Goal: Task Accomplishment & Management: Complete application form

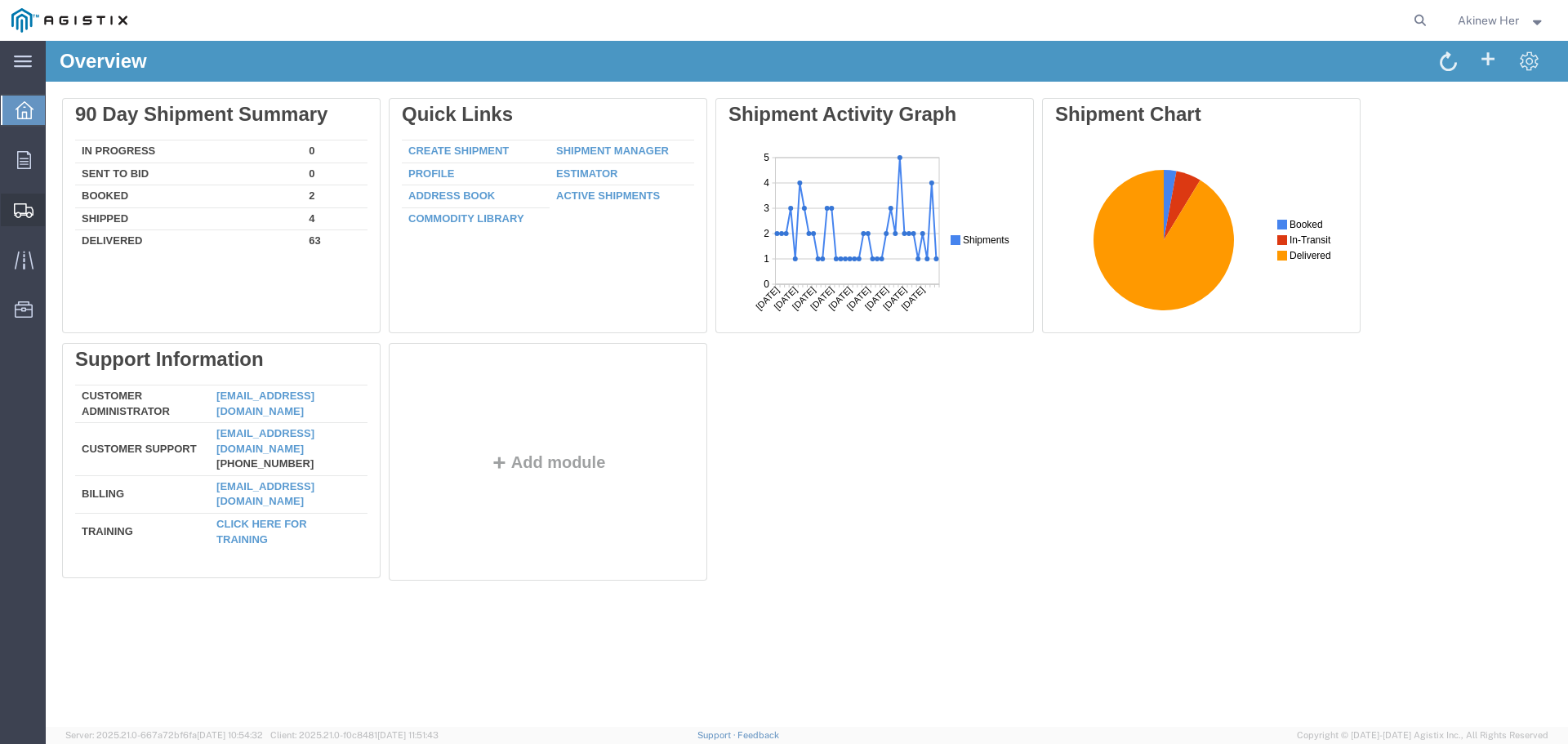
click at [0, 0] on span "Create Shipment" at bounding box center [0, 0] width 0 height 0
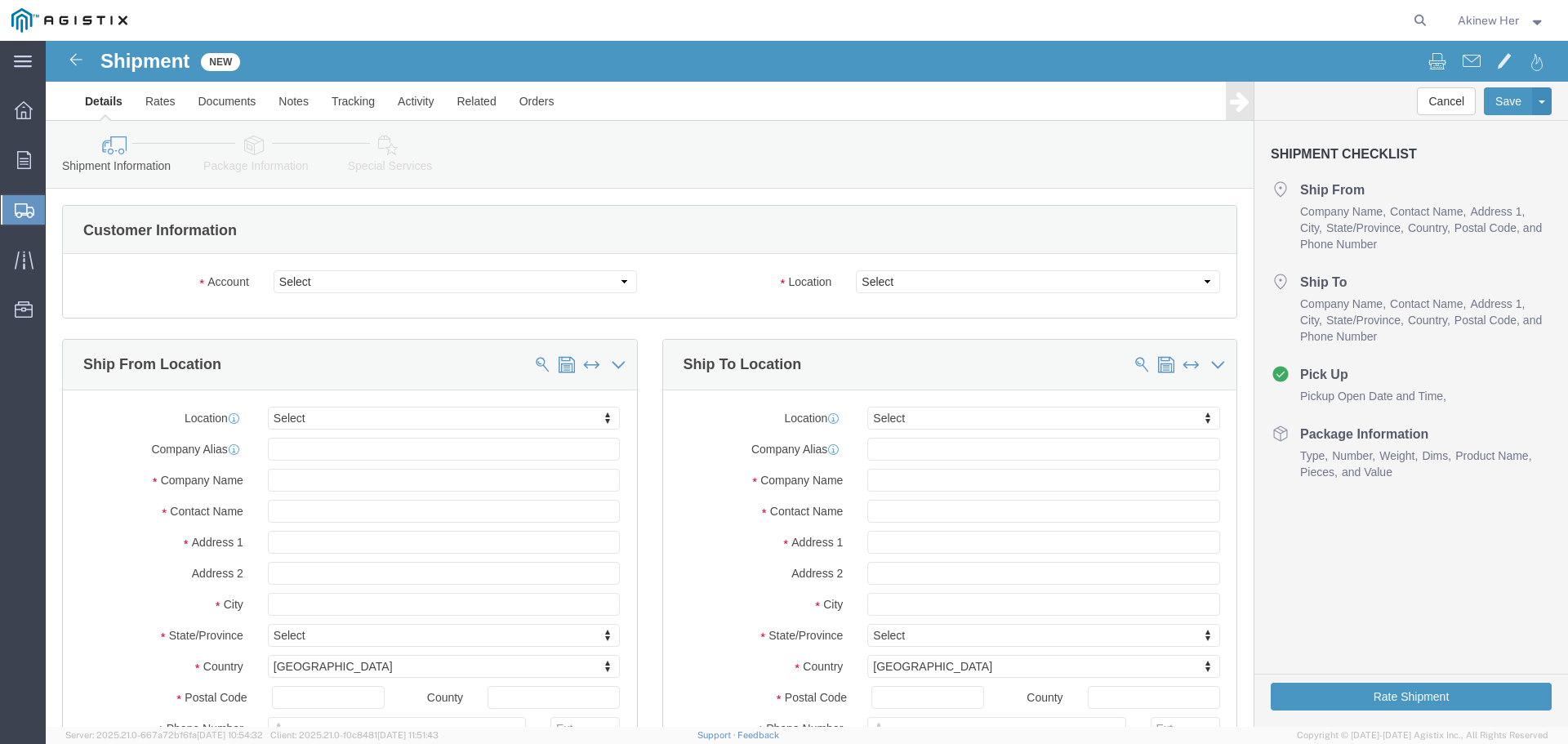
select select
click div "Account Select Graybar Electric Company Inc PG&E Location Select"
click select "Select Graybar Electric Company Inc PG&E"
select select "9596"
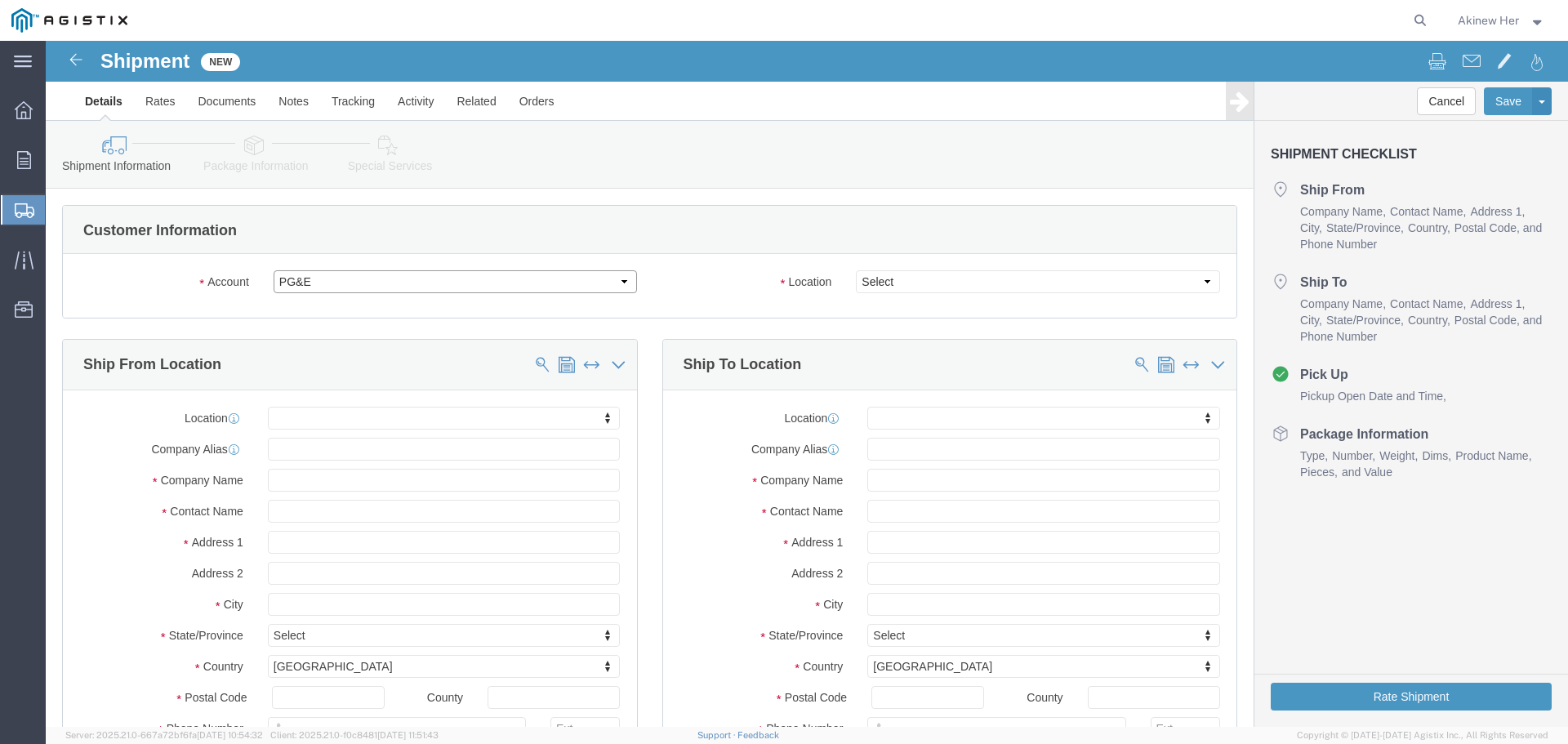
click select "Select Graybar Electric Company Inc PG&E"
select select "PURCHORD"
select select
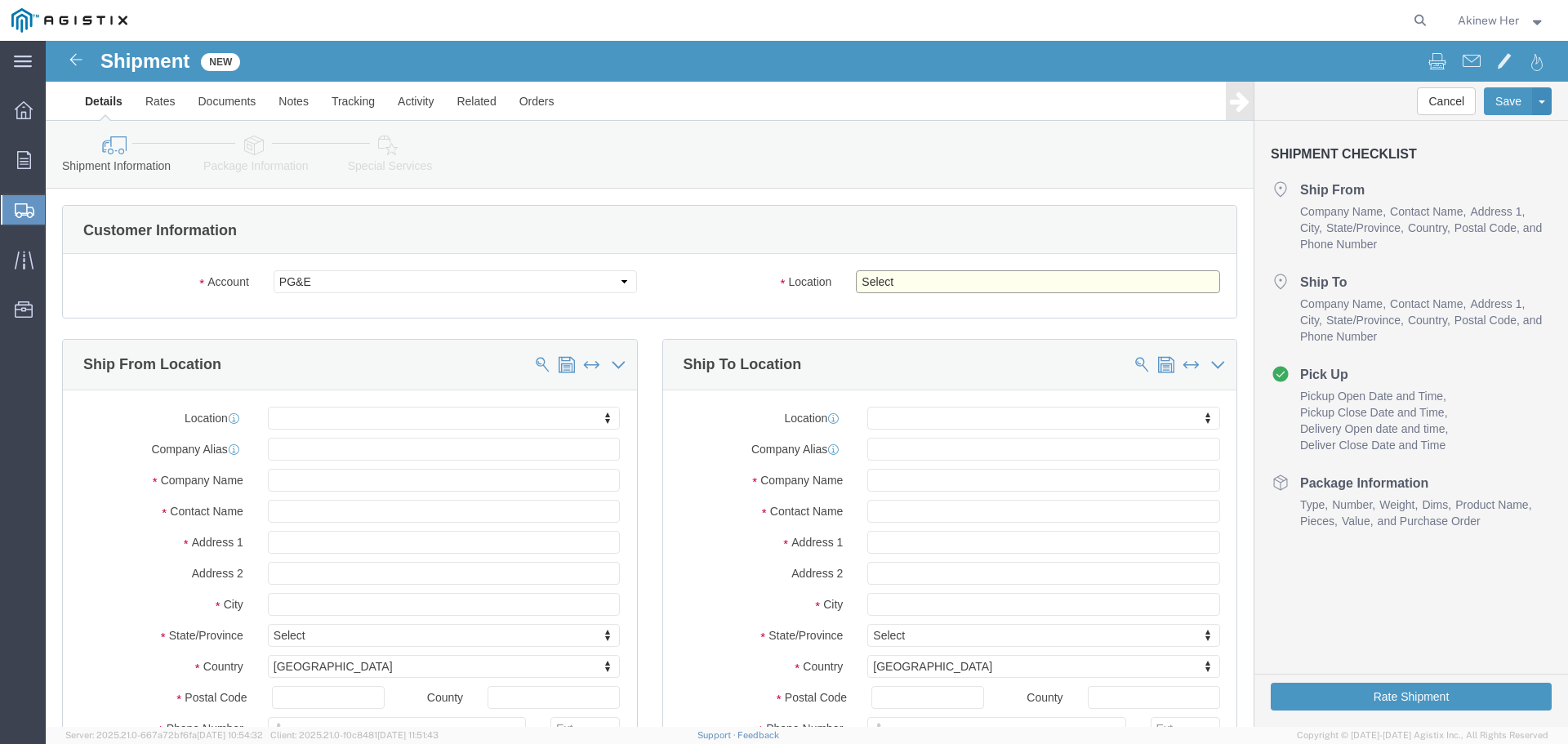
click select "Select All Others [GEOGRAPHIC_DATA] [GEOGRAPHIC_DATA] [GEOGRAPHIC_DATA] [GEOGRA…"
select select "23082"
click select "Select All Others [GEOGRAPHIC_DATA] [GEOGRAPHIC_DATA] [GEOGRAPHIC_DATA] [GEOGRA…"
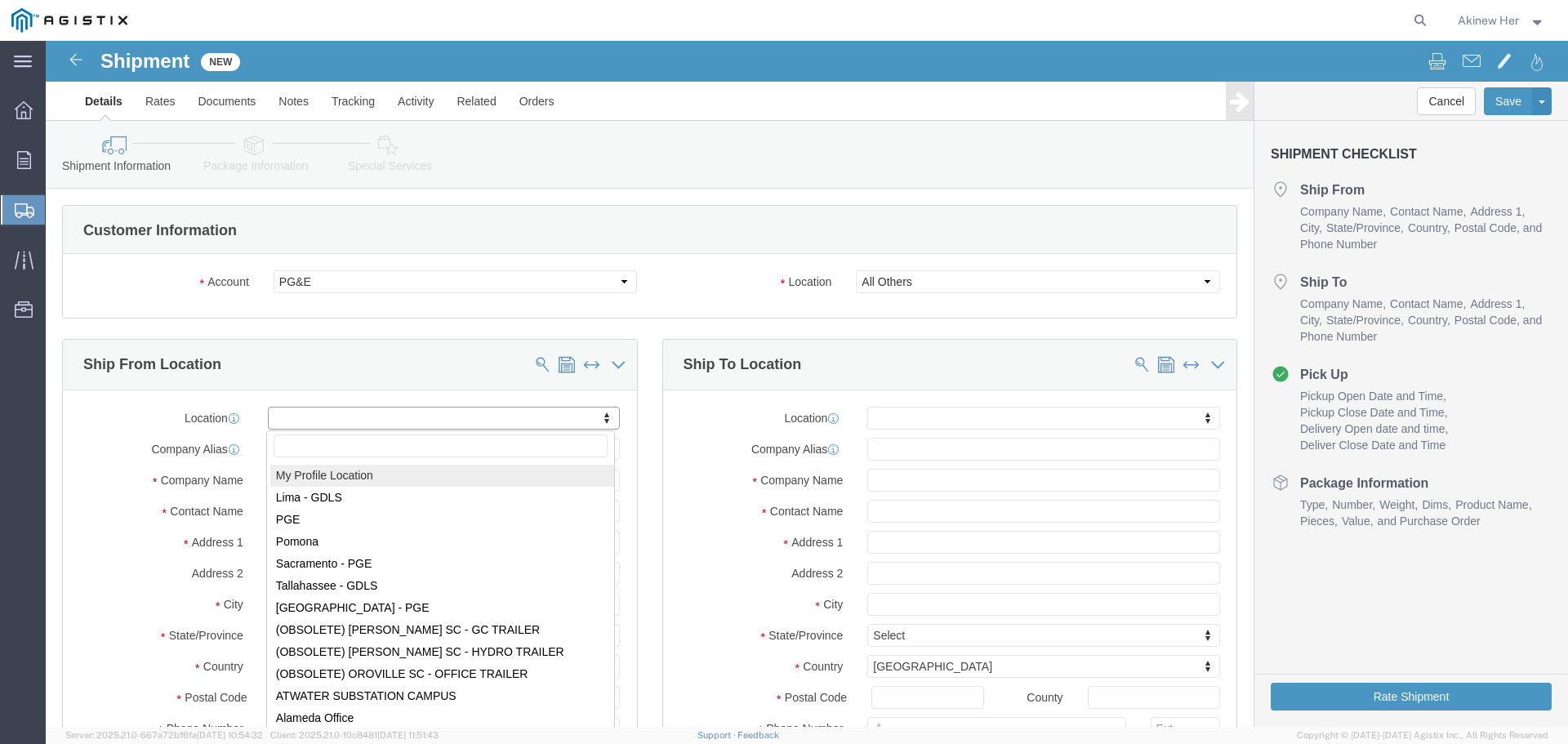
select select "MYPROFILE"
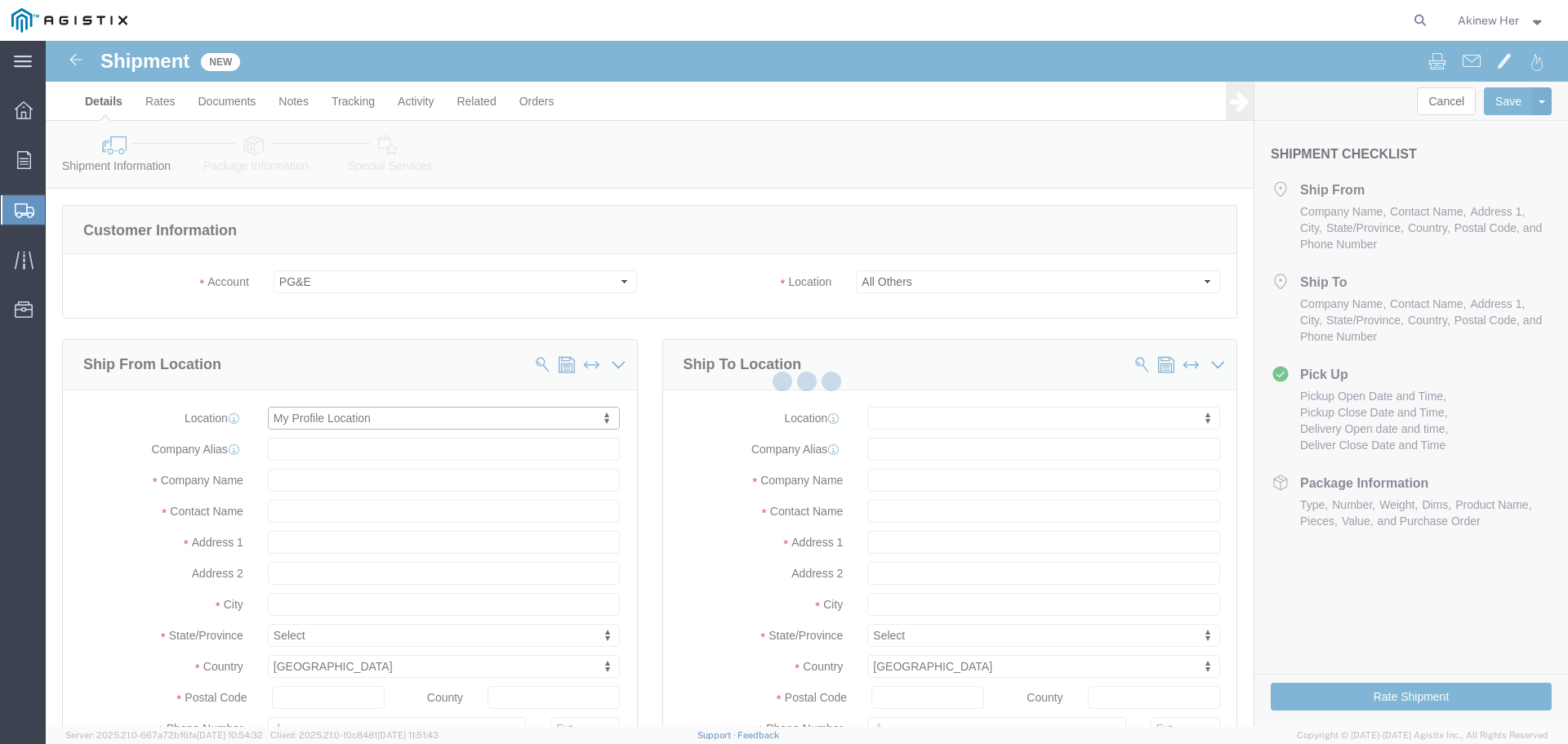
type input "[STREET_ADDRESS]"
type input "93725"
type input "5593121912"
type input "[EMAIL_ADDRESS][DOMAIN_NAME]"
checkbox input "true"
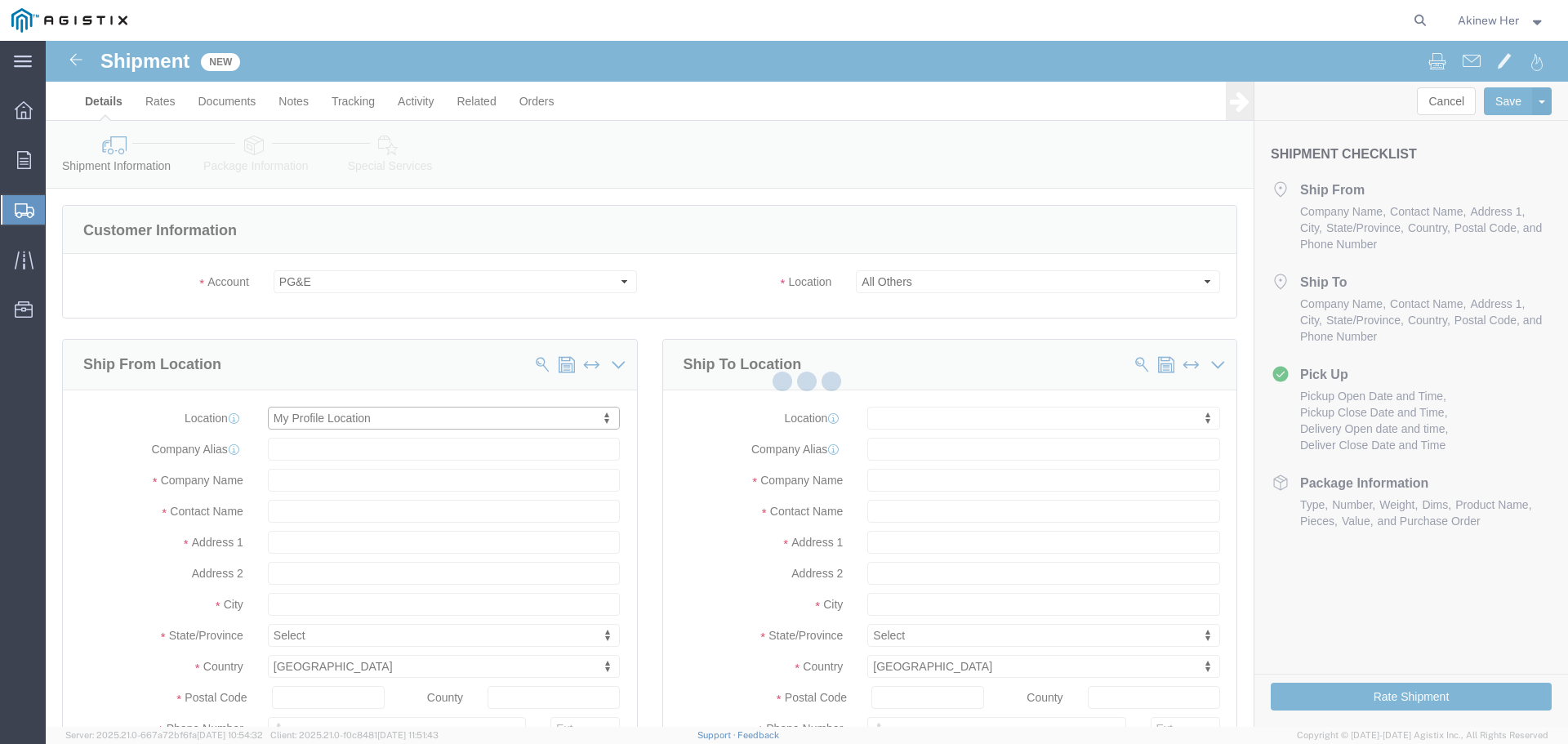
type input "Graybar Electric Company Inc"
type input "Akinew Her"
type input "[GEOGRAPHIC_DATA]"
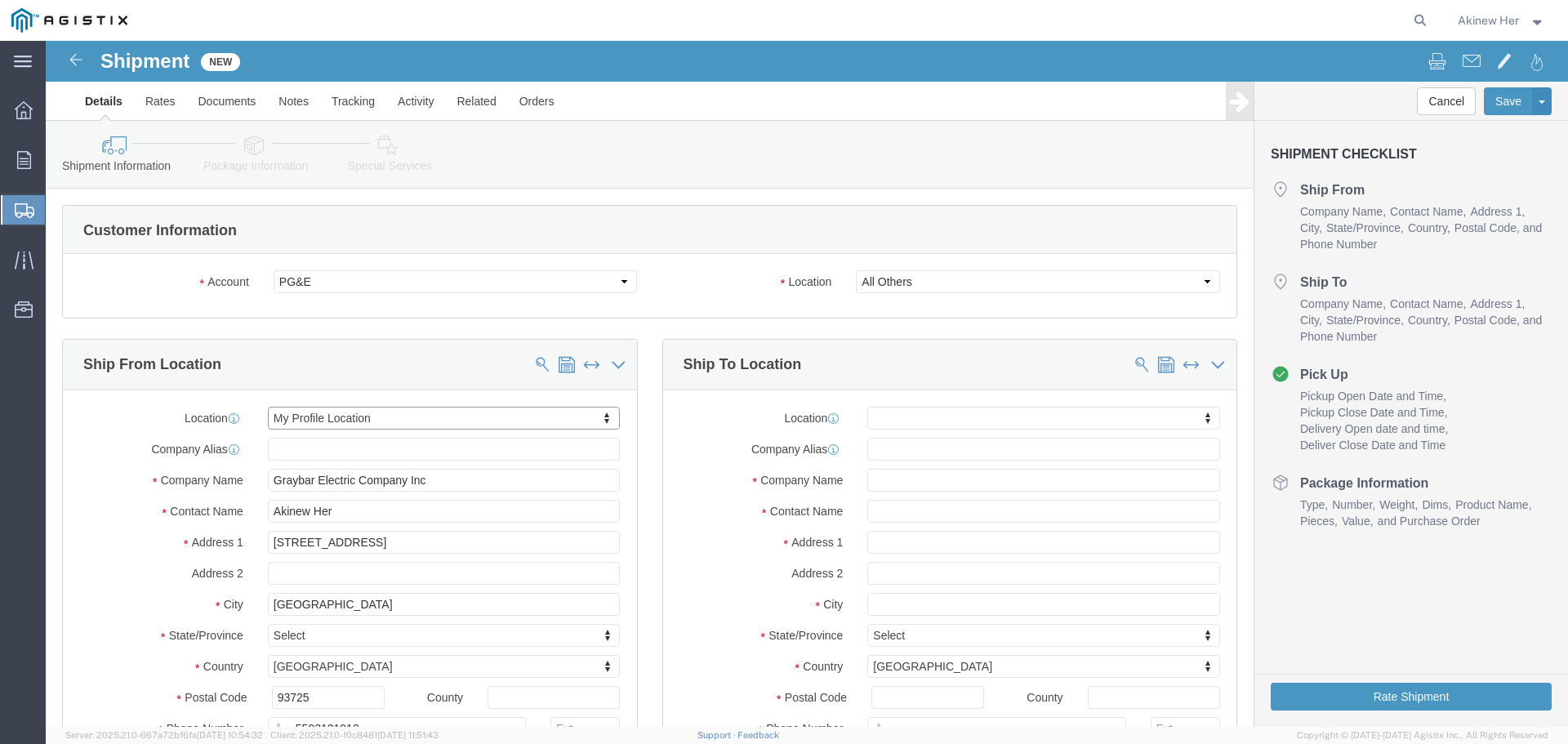
select select "CA"
click input "text"
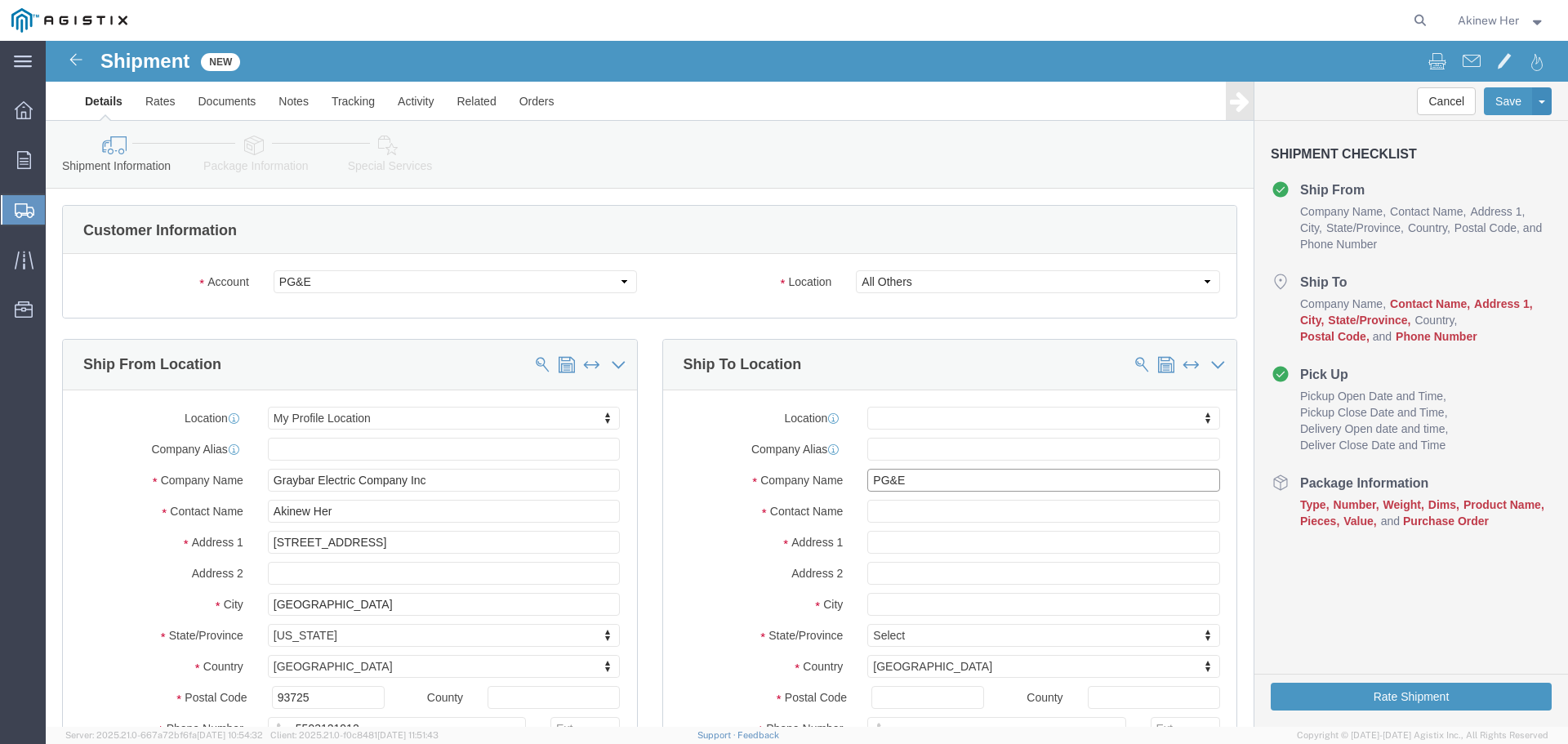
type input "PG&E"
type input "[PERSON_NAME]"
type input "[STREET_ADDRESS]"
select select
type input "[GEOGRAPHIC_DATA]"
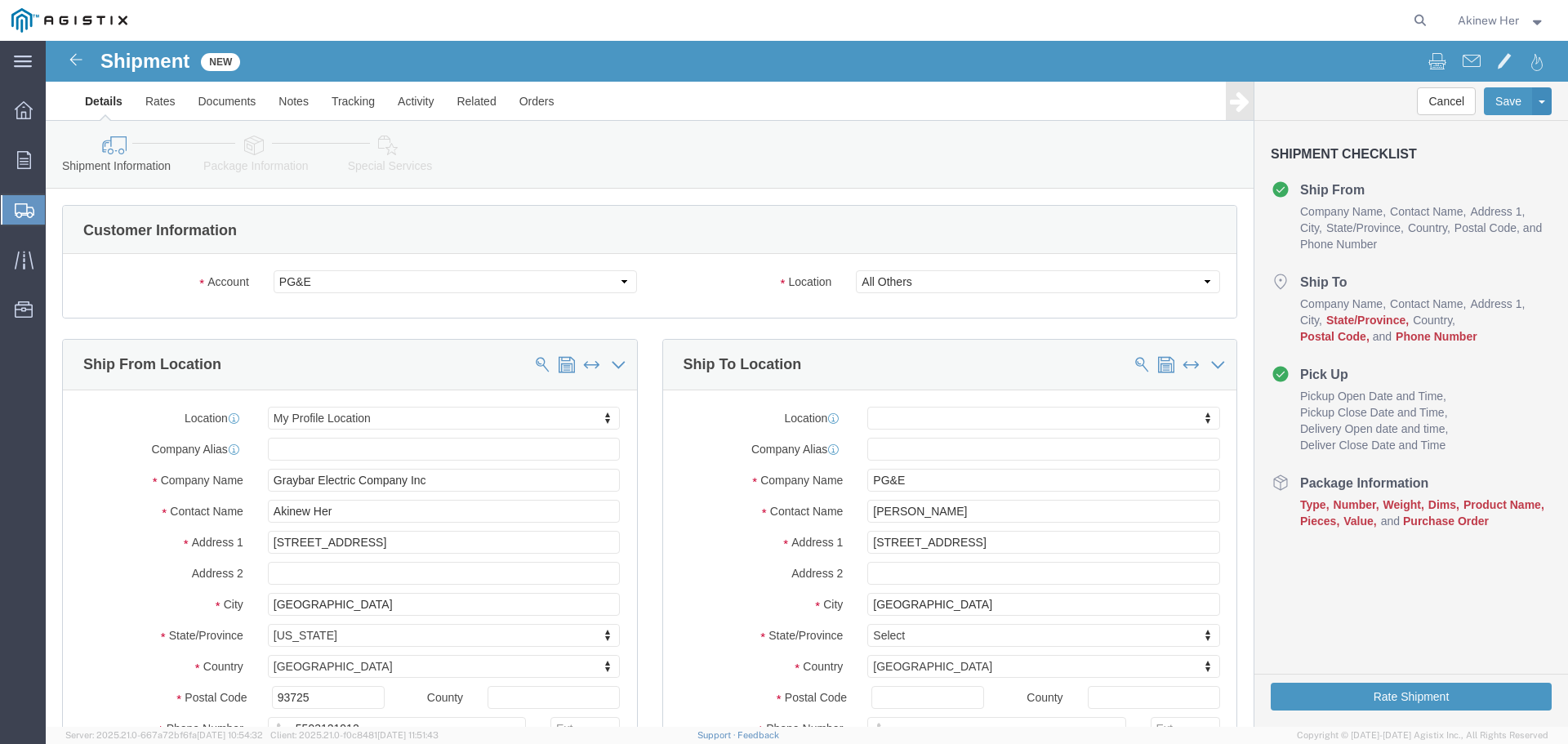
select select
click input "[GEOGRAPHIC_DATA]"
type input "[GEOGRAPHIC_DATA]"
select select
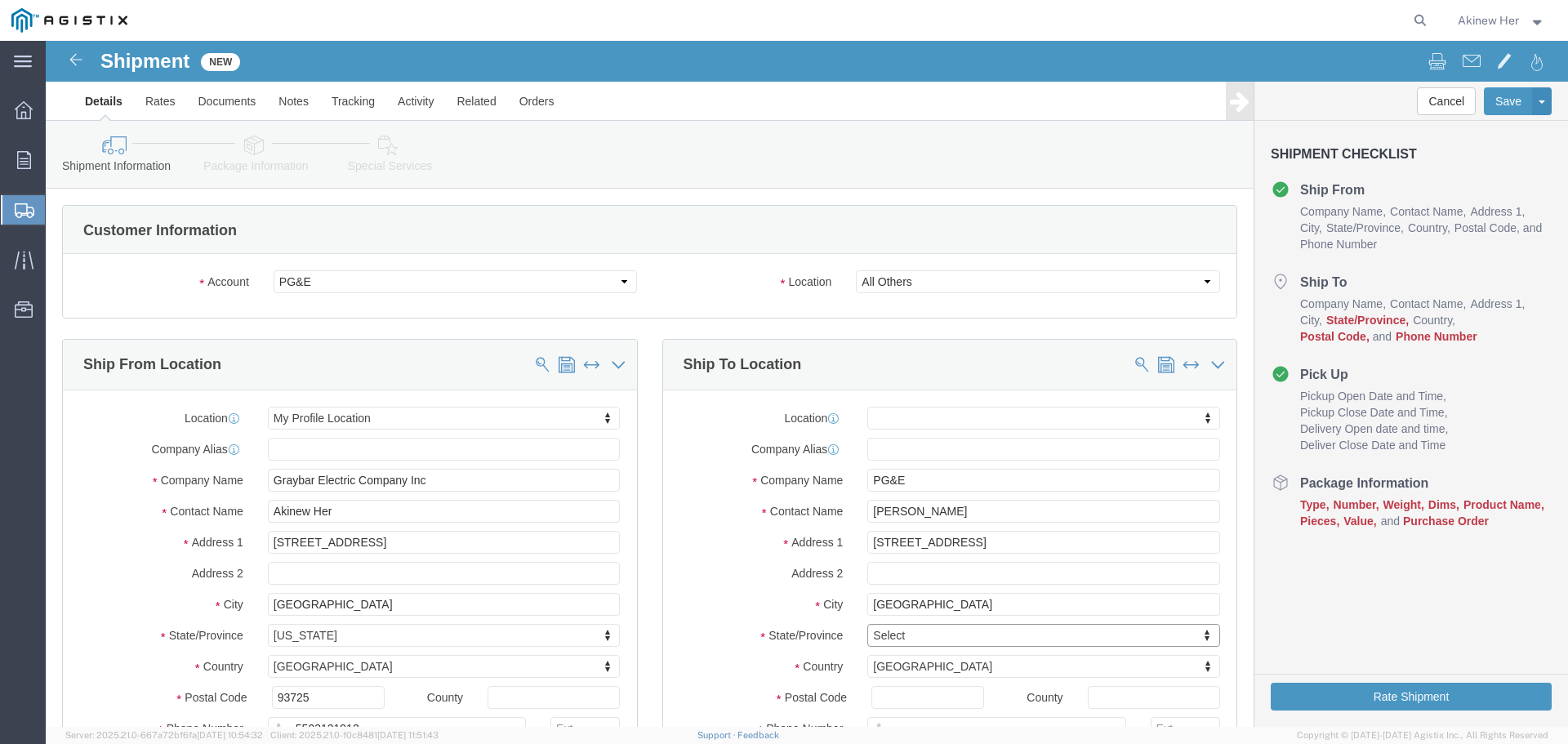
type input "c"
type input "cali"
select select
select select "CA"
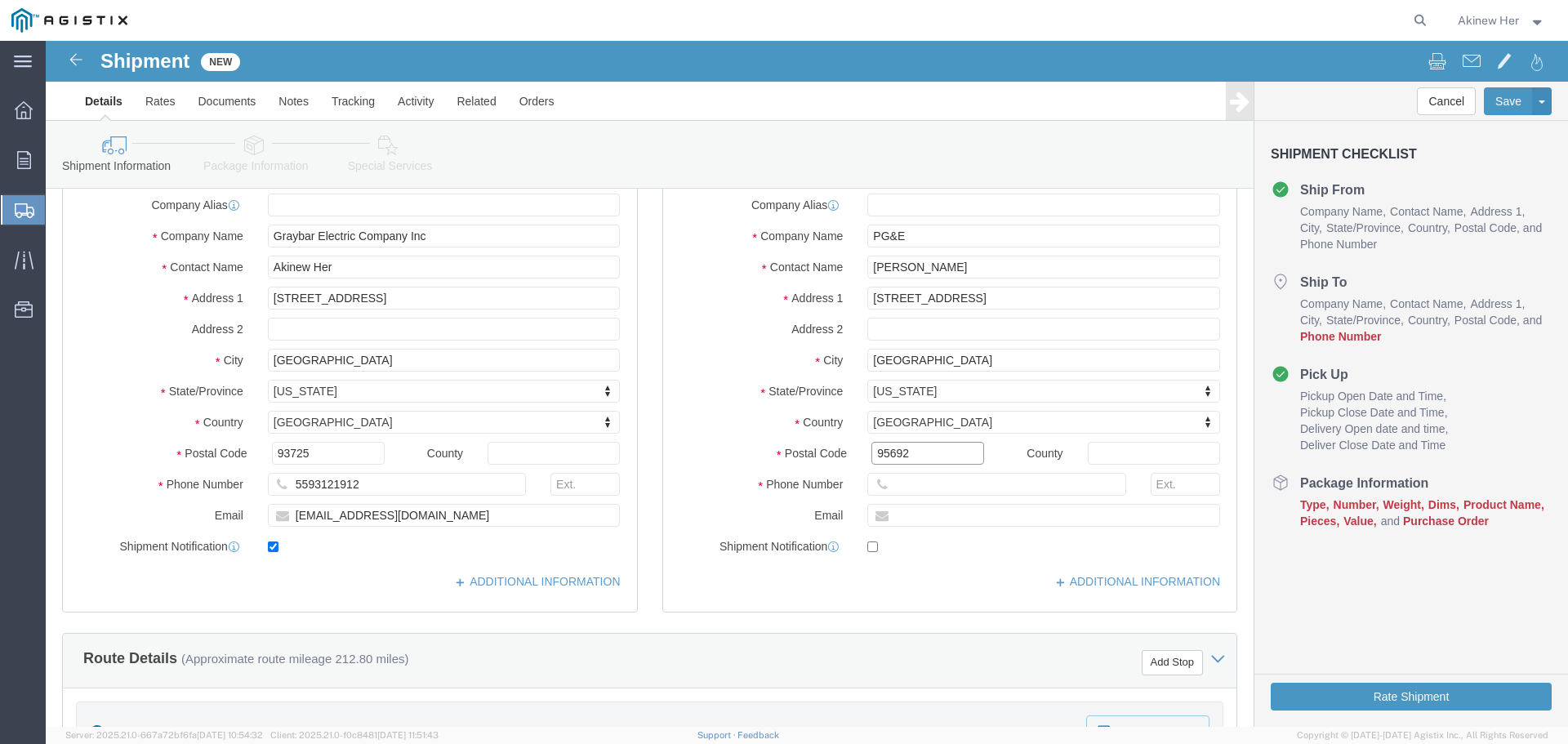
scroll to position [245, 0]
type input "95692"
select select
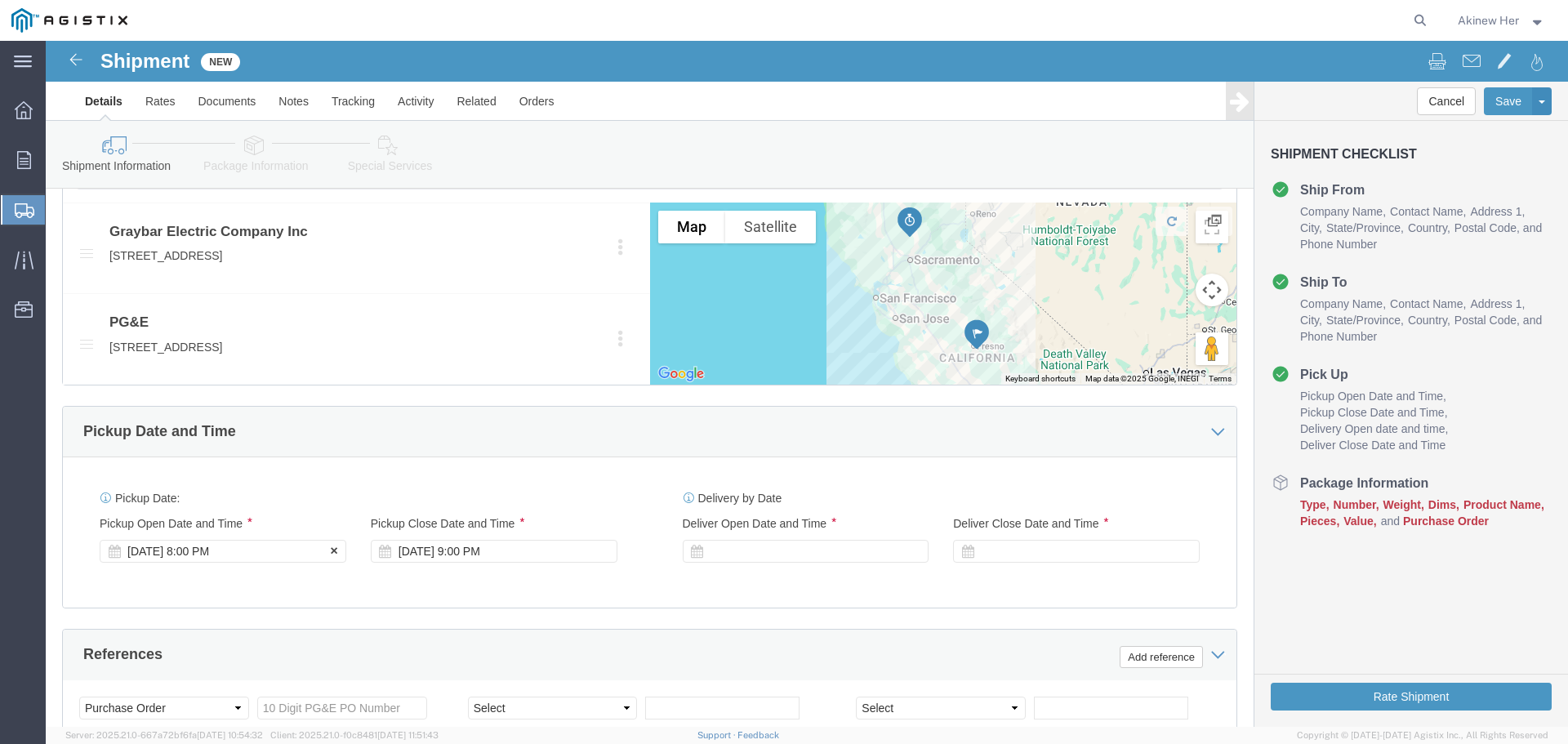
type input "18007435000"
click div "[DATE] 8:00 PM"
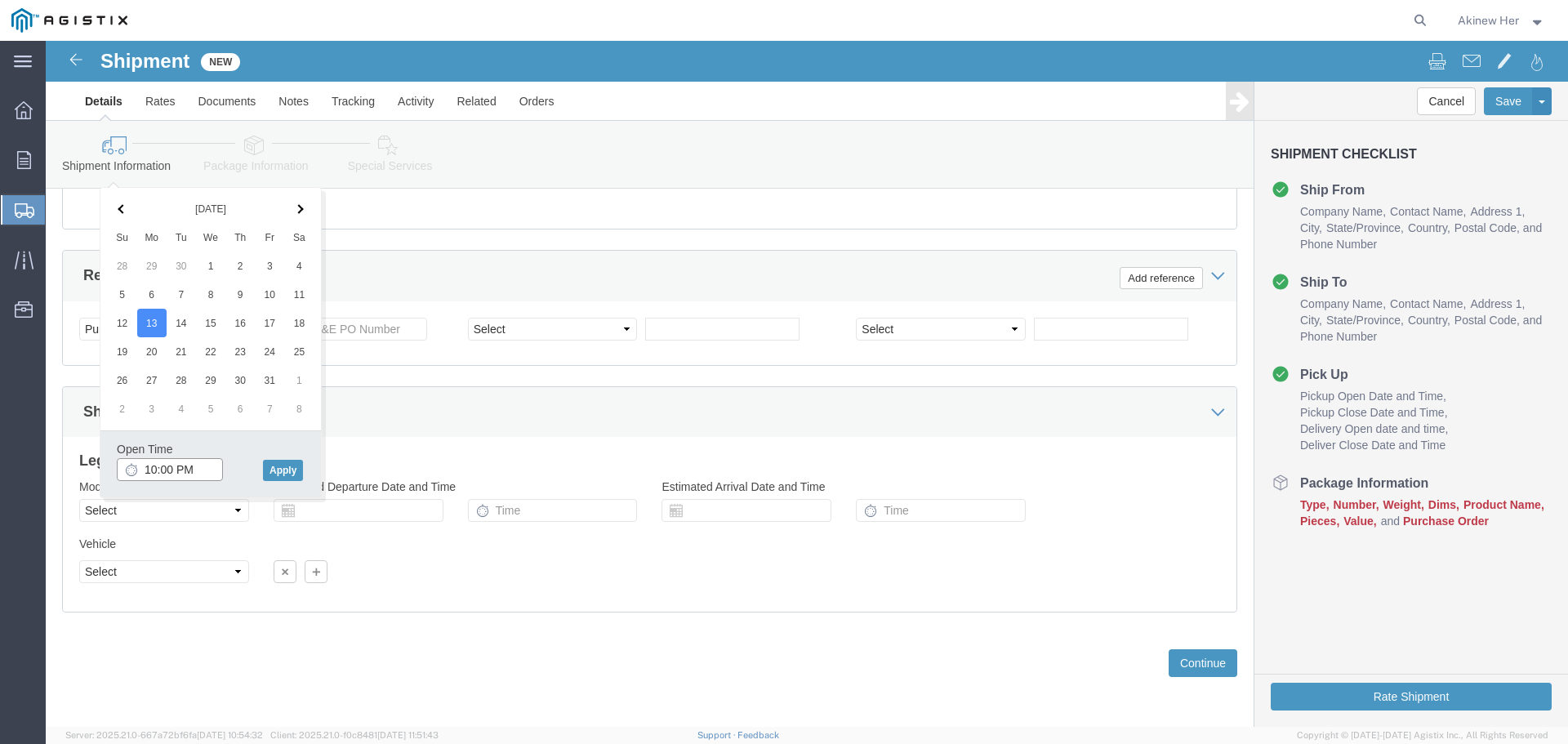
type input "10:00 AM"
click button "Apply"
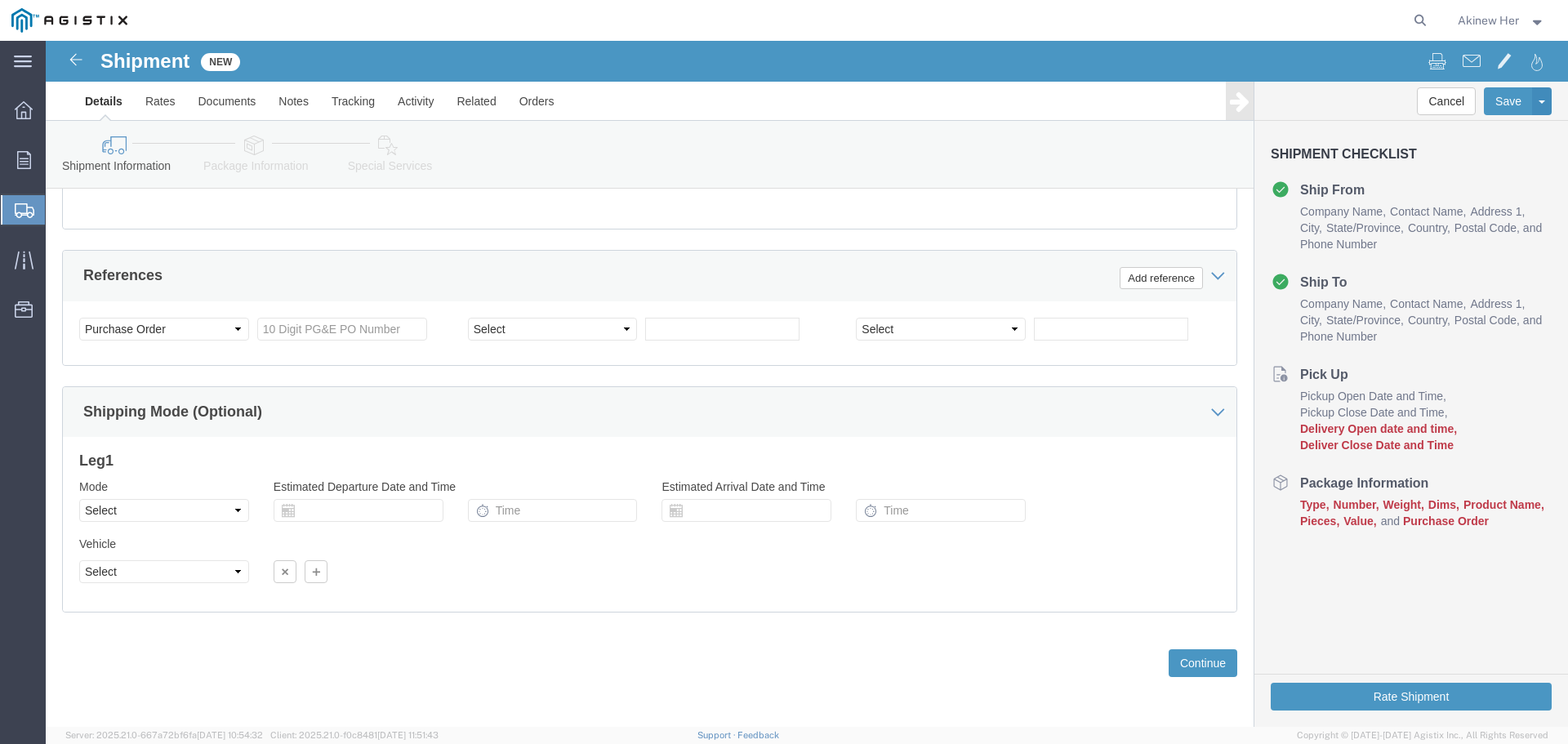
scroll to position [1114, 0]
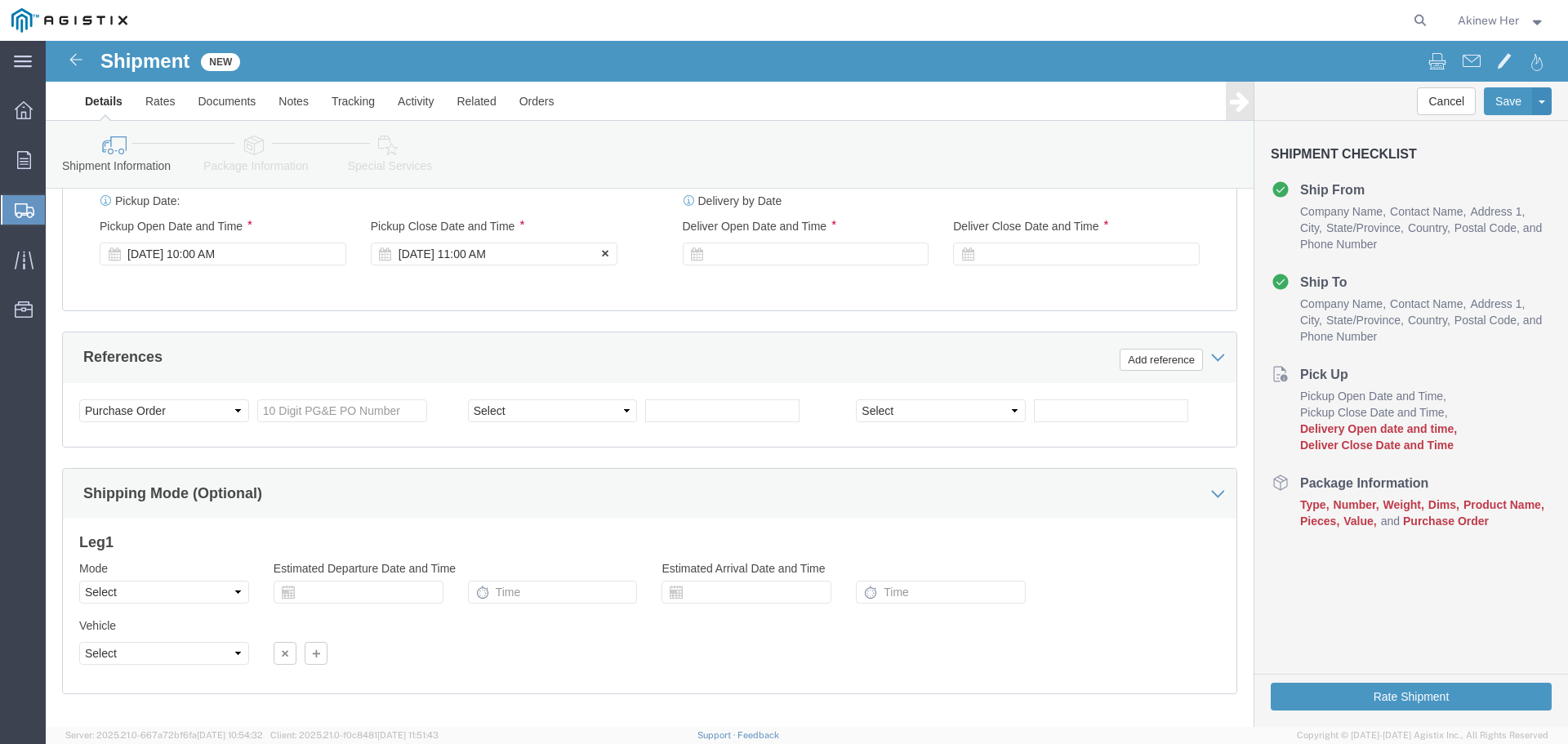
click div "[DATE] 11:00 AM"
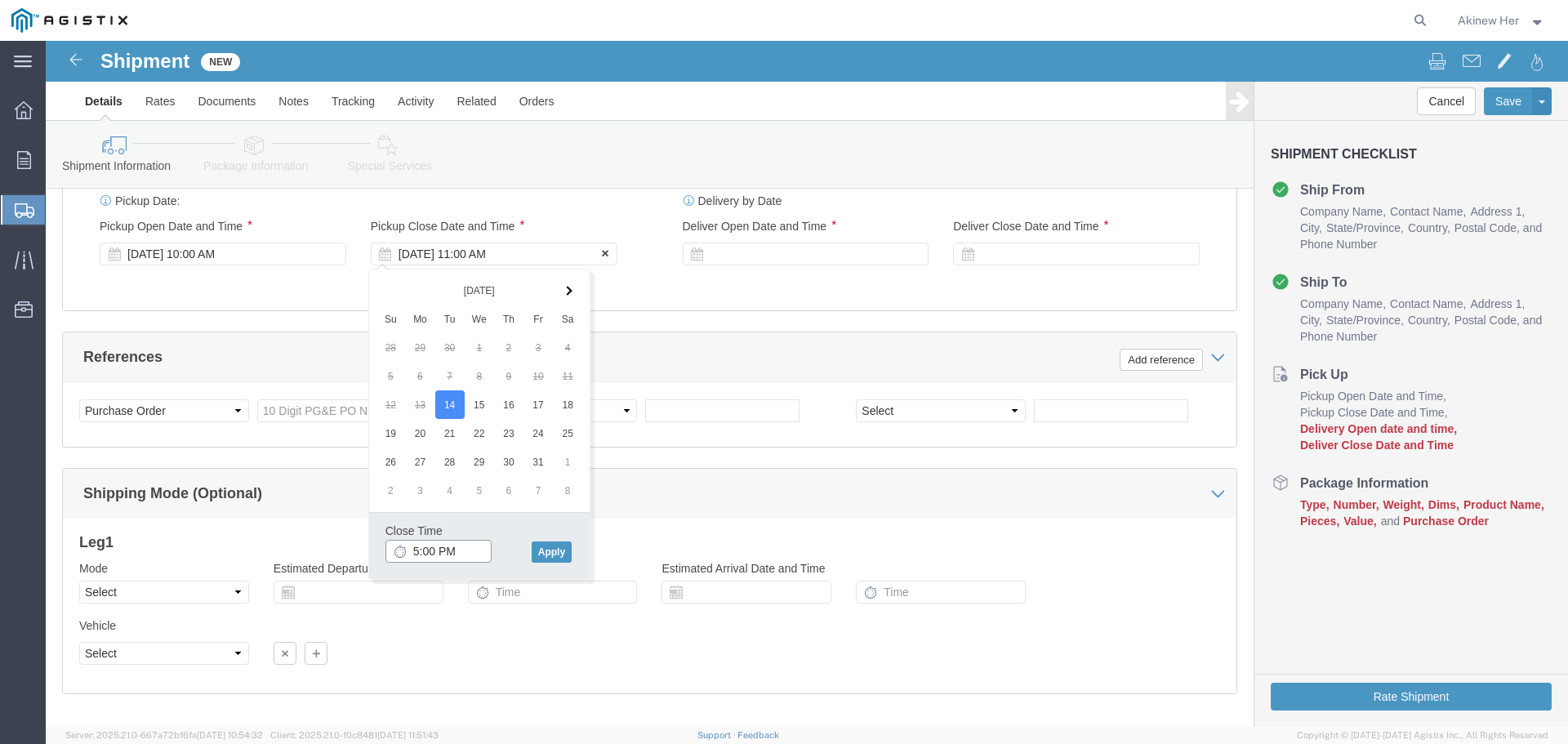
type input "6:00 PM"
click button "Apply"
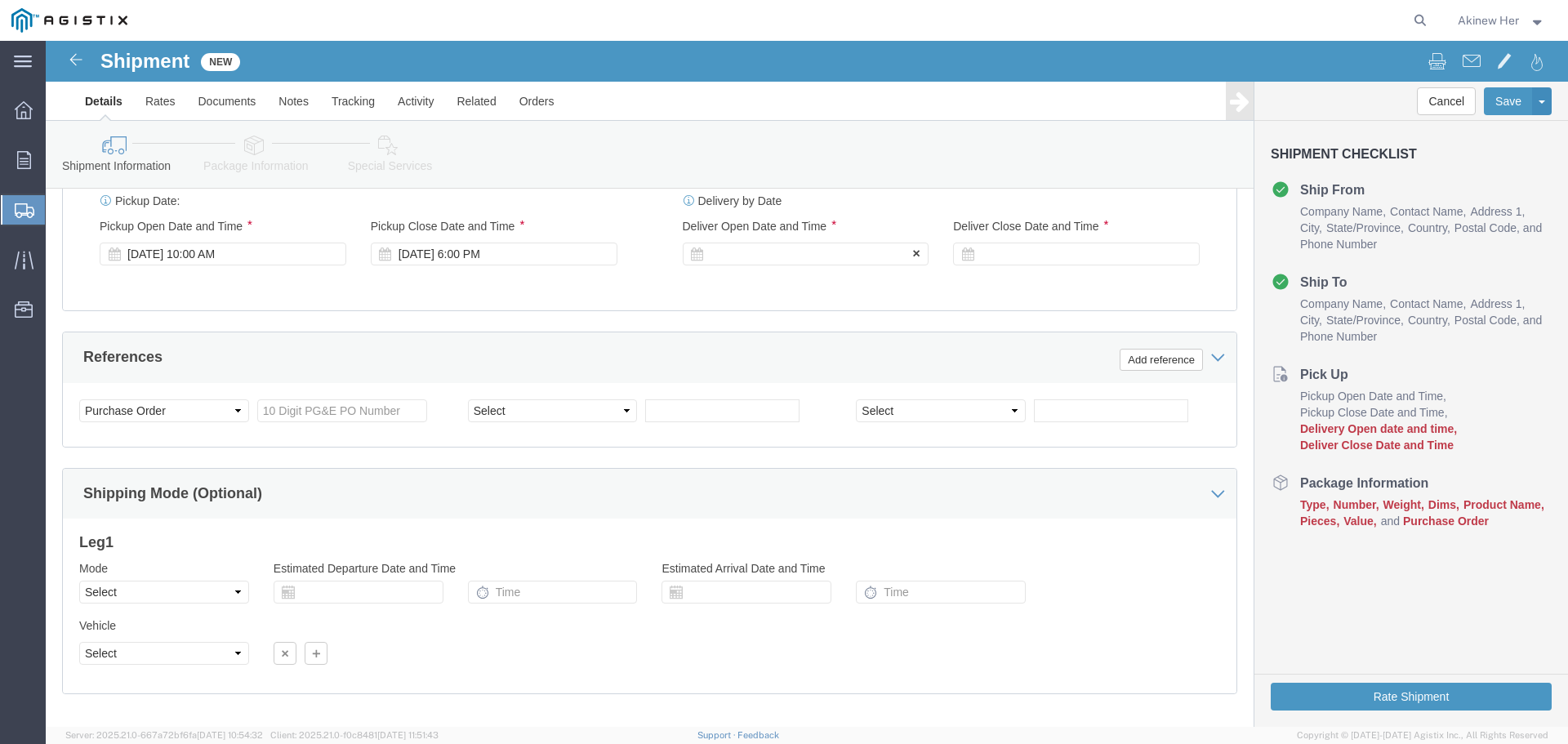
click div
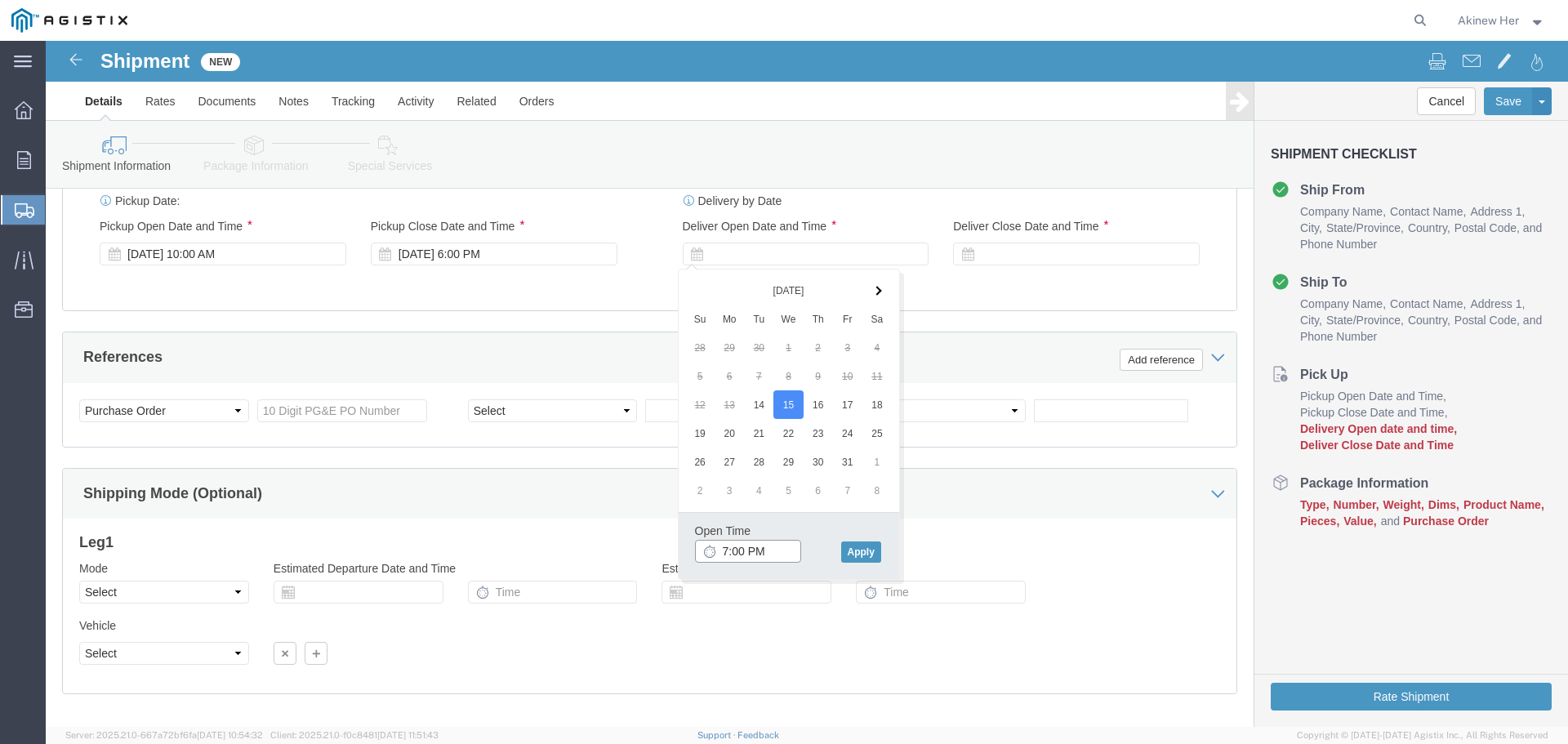
click input "7:00 PM"
type input "9:00 AM"
drag, startPoint x: 825, startPoint y: 510, endPoint x: 811, endPoint y: 505, distance: 14.9
click button "Apply"
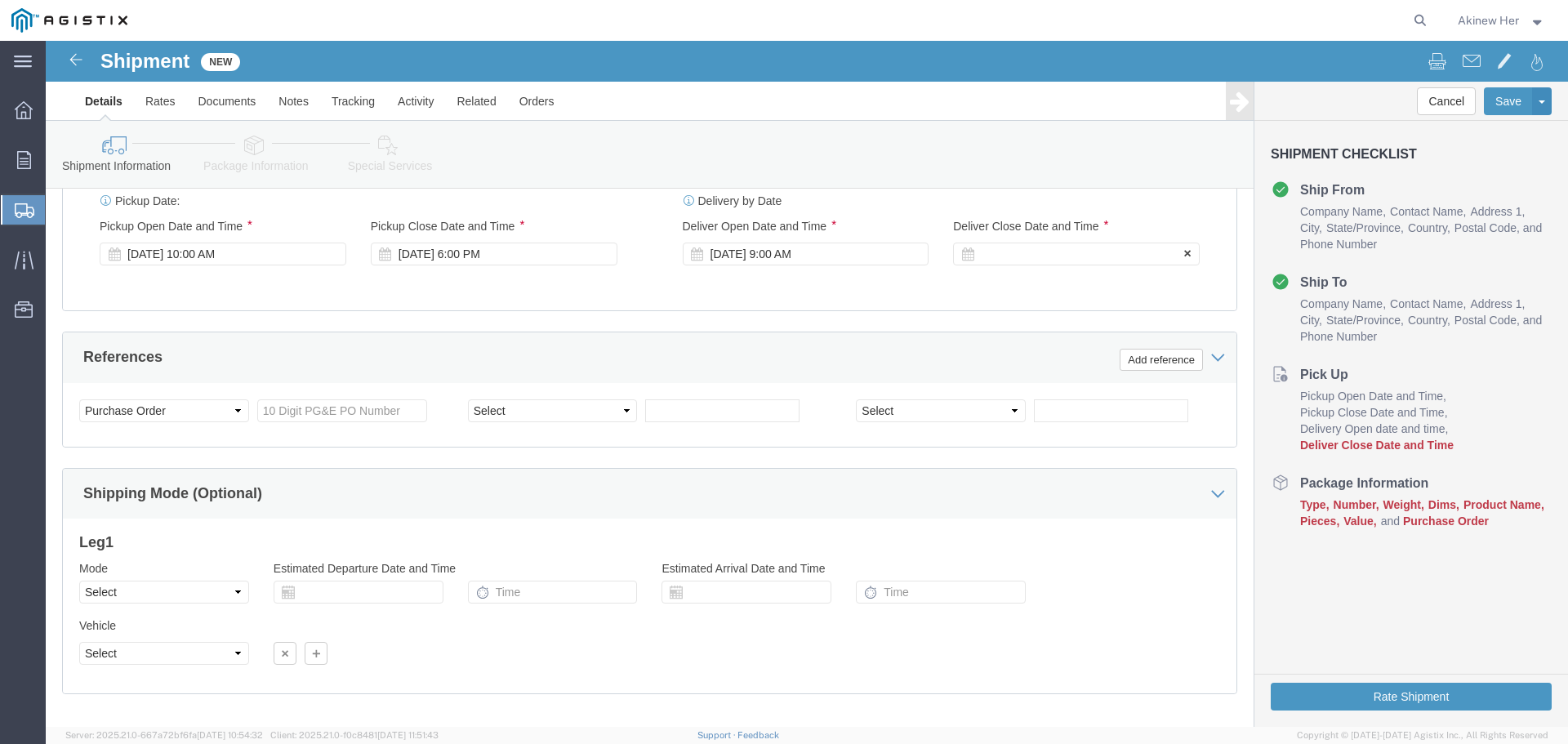
click div
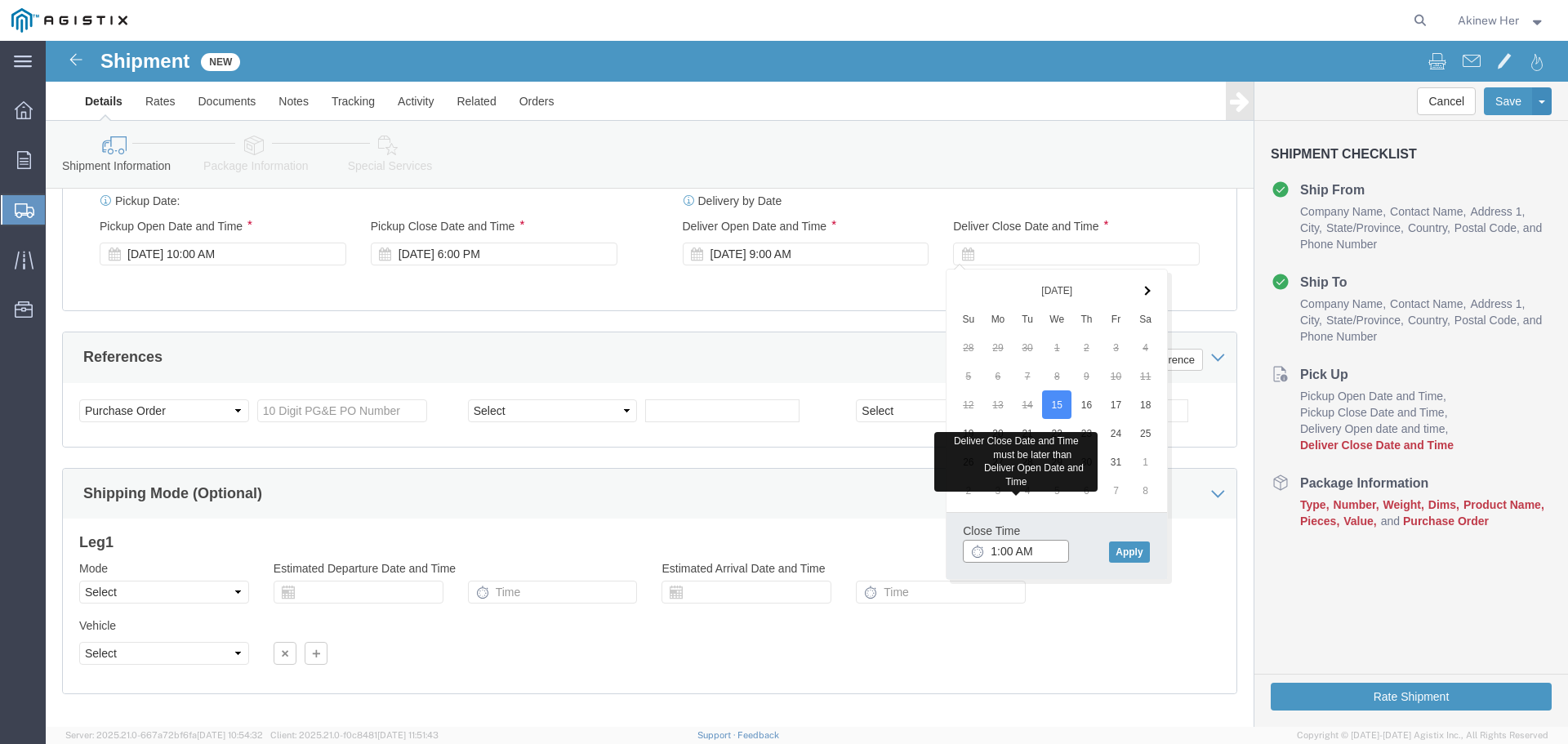
type input "1:00 PM"
click button "Apply"
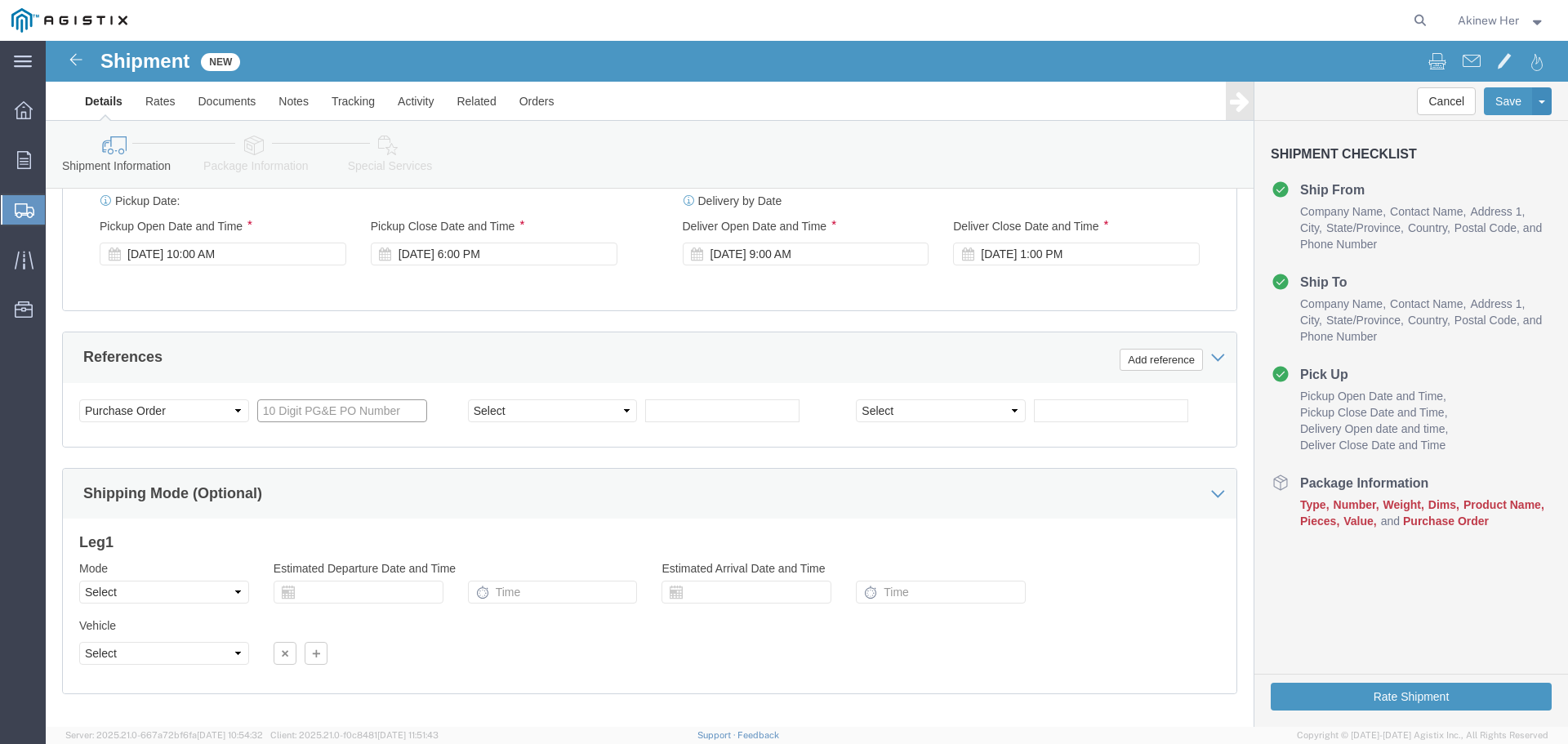
click input "text"
type input "2701199490"
select select "DELNUM"
type input "8001450778"
click select "Select Account Type Activity ID Airline Appointment Number ASN Batch Request # …"
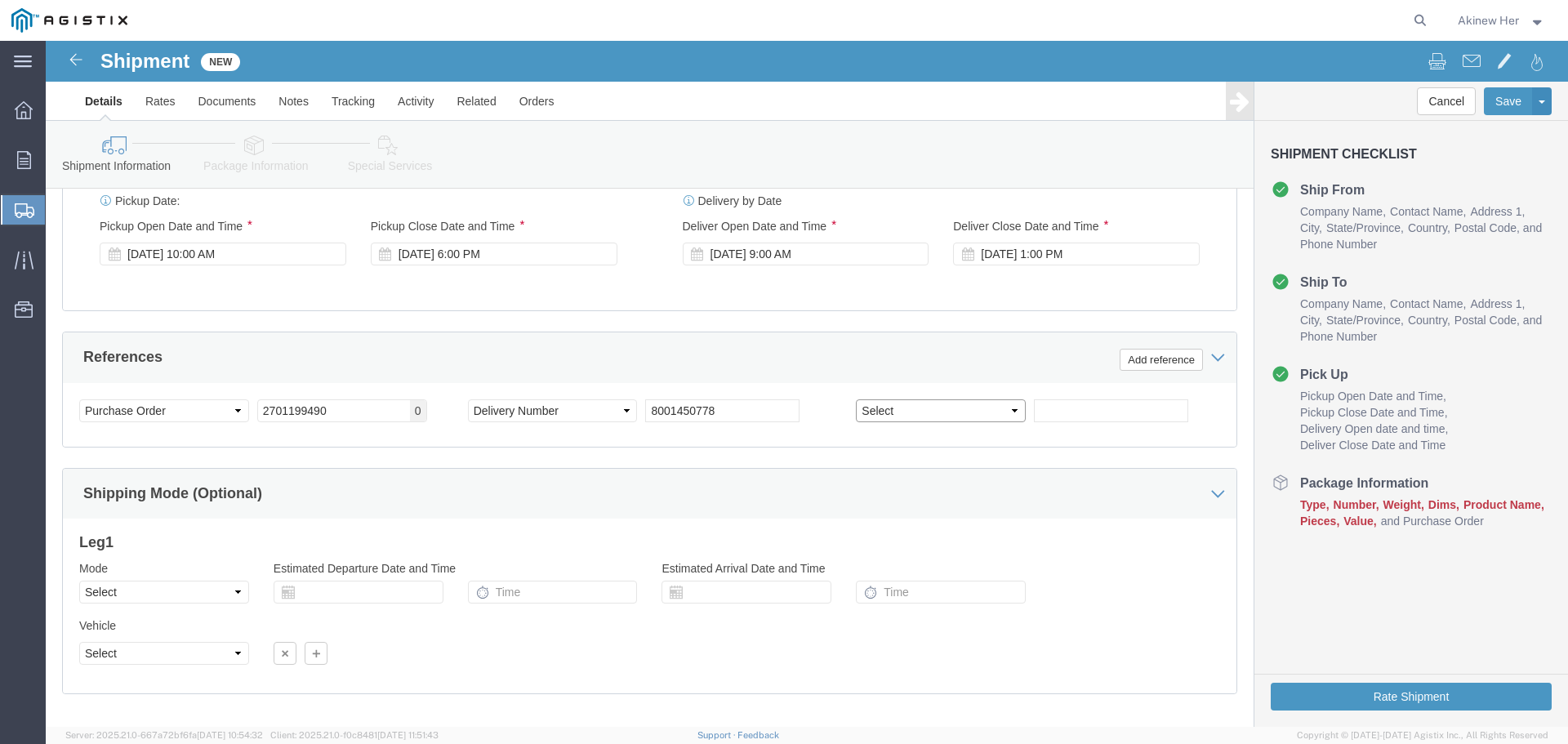
select select "DELNUM"
click select "Select Account Type Activity ID Airline Appointment Number ASN Batch Request # …"
click input "text"
type input "8001450779"
click button "Add reference"
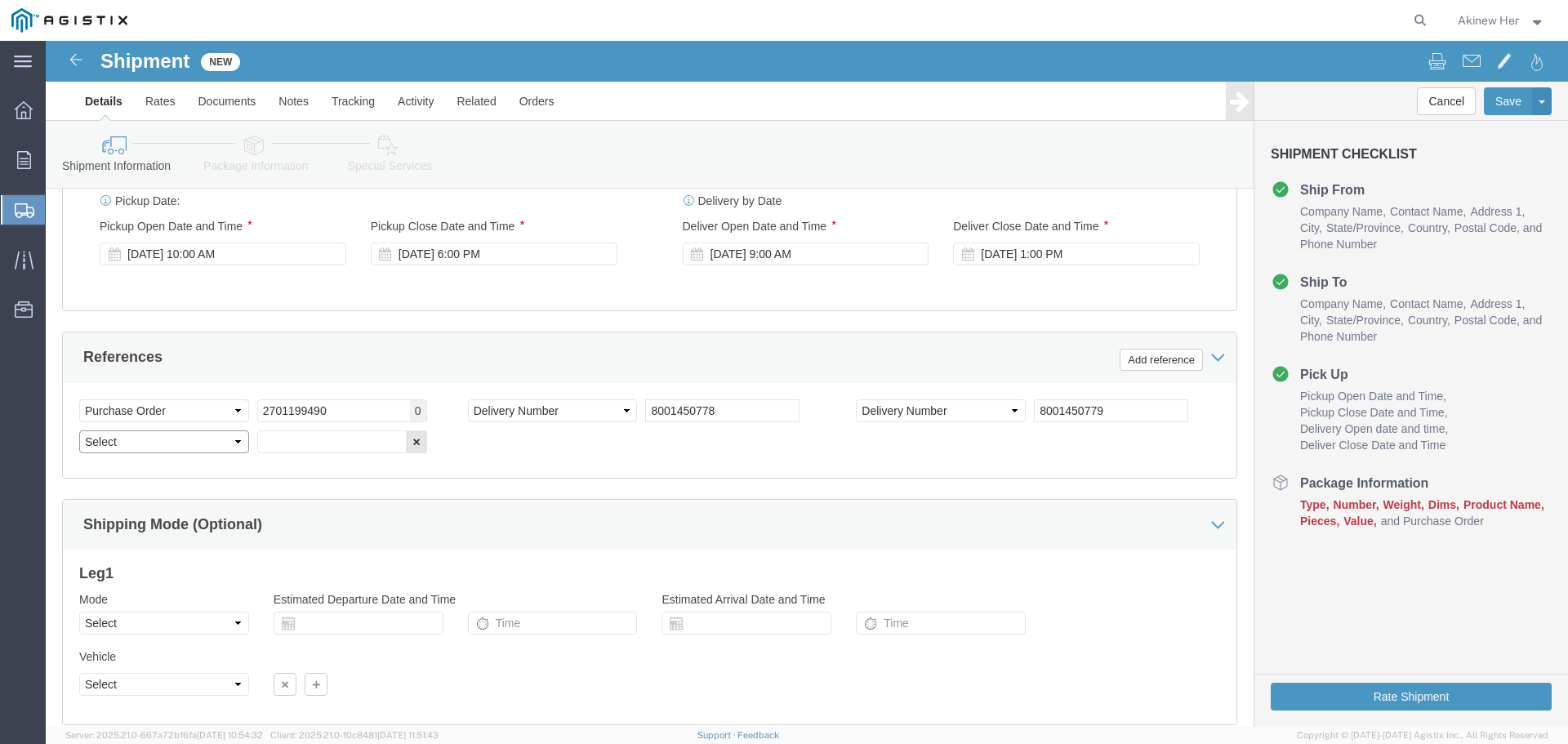
click select "Select Account Type Activity ID Airline Appointment Number ASN Batch Request # …"
select select "PURCHORD"
click select "Select Account Type Activity ID Airline Appointment Number ASN Batch Request # …"
click input "text"
type input "2701200072"
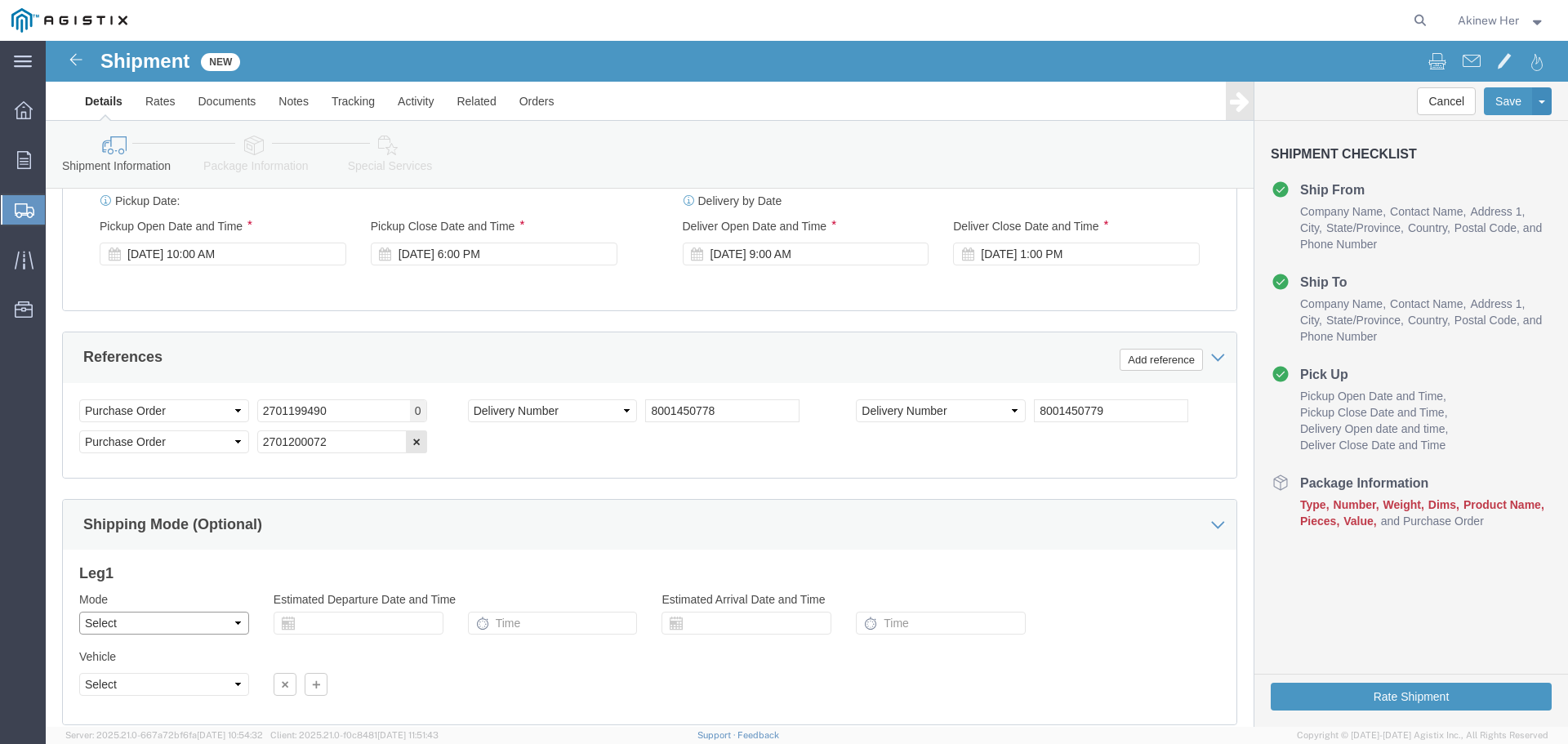
click select "Select Air Less than Truckload Multi-Leg Ocean Freight Rail Small Parcel Truckl…"
select select "LTL"
click select "Select Air Less than Truckload Multi-Leg Ocean Freight Rail Small Parcel Truckl…"
drag, startPoint x: 202, startPoint y: 689, endPoint x: 161, endPoint y: 643, distance: 61.6
click select "Select Straight Truck"
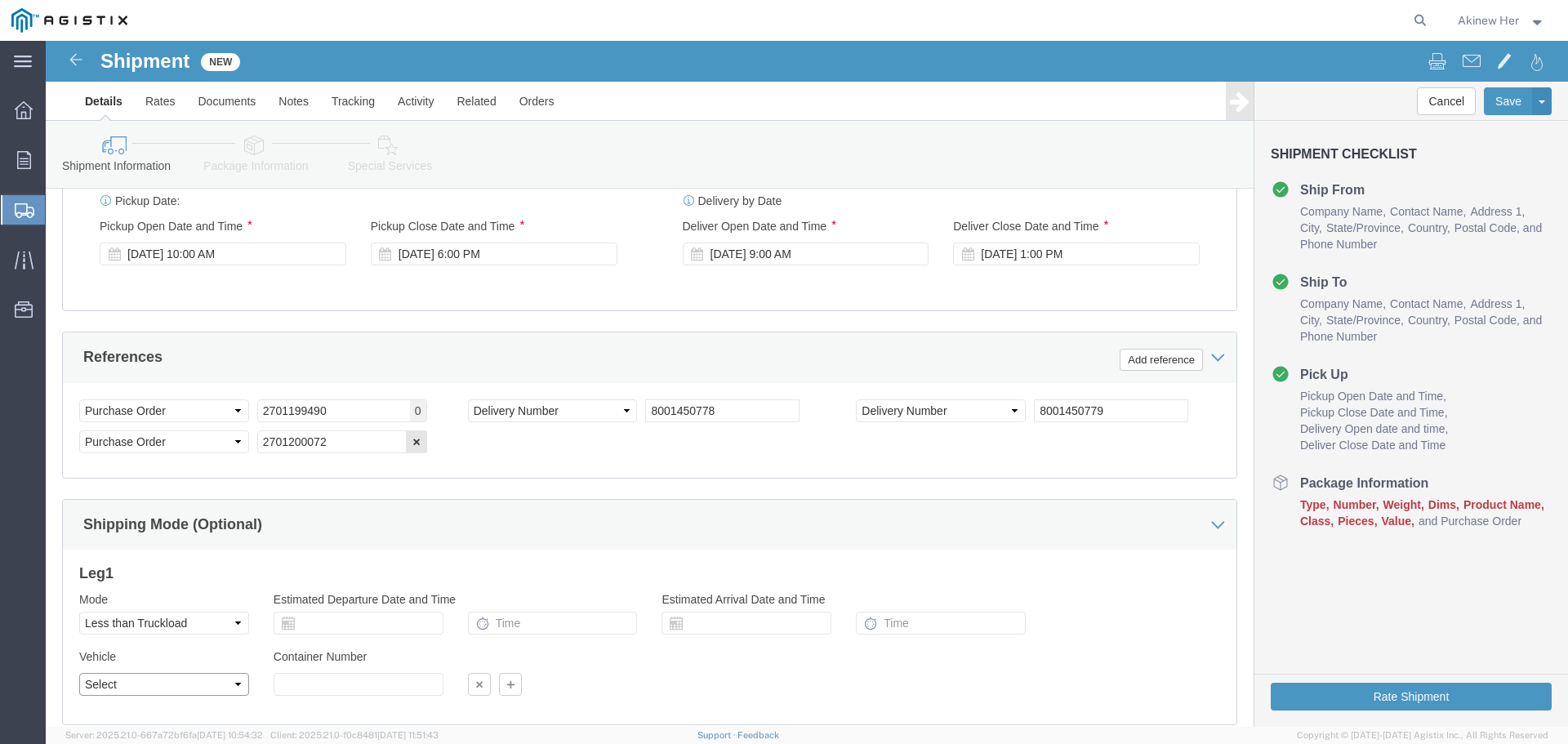
select select "STTR"
click select "Select Straight Truck"
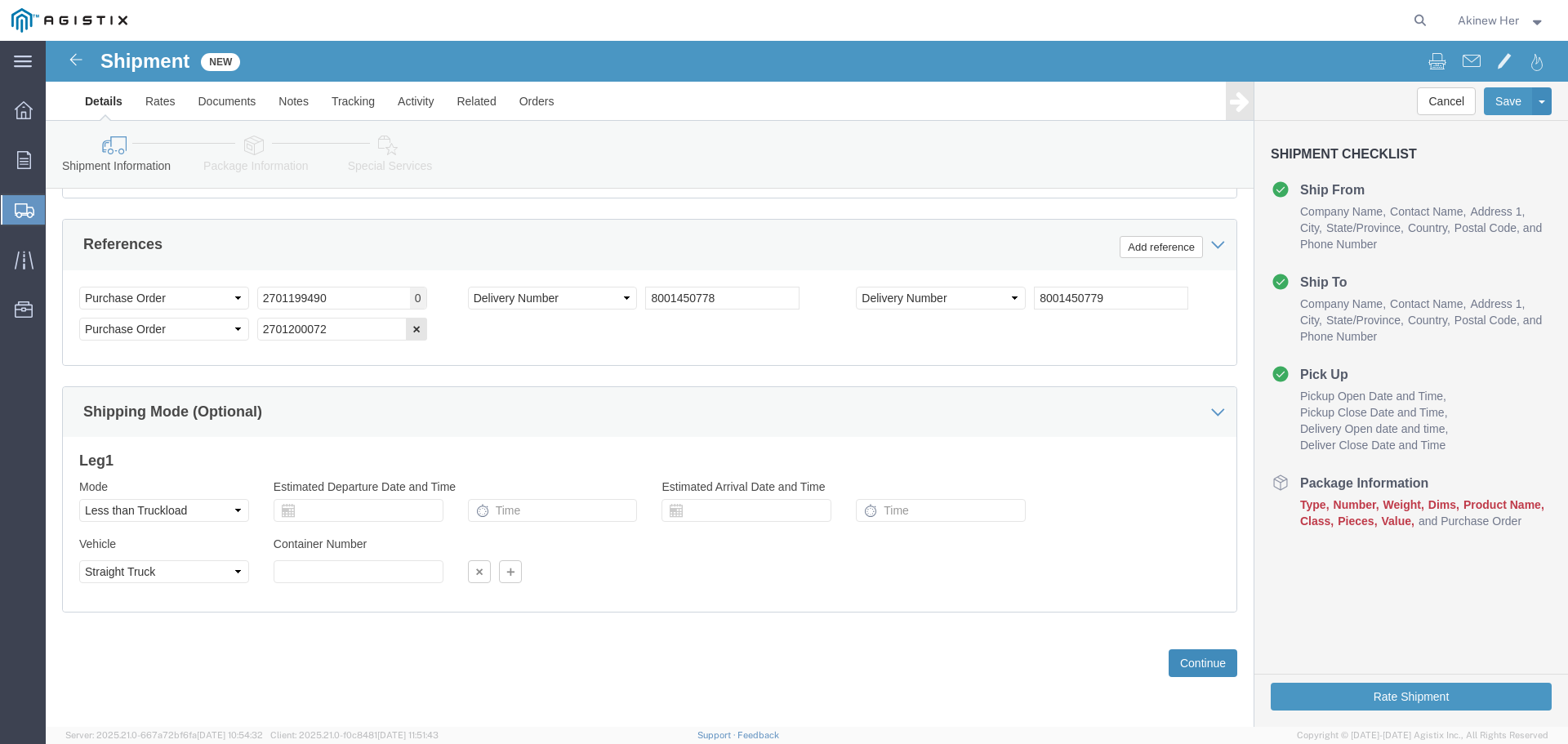
click button "Continue"
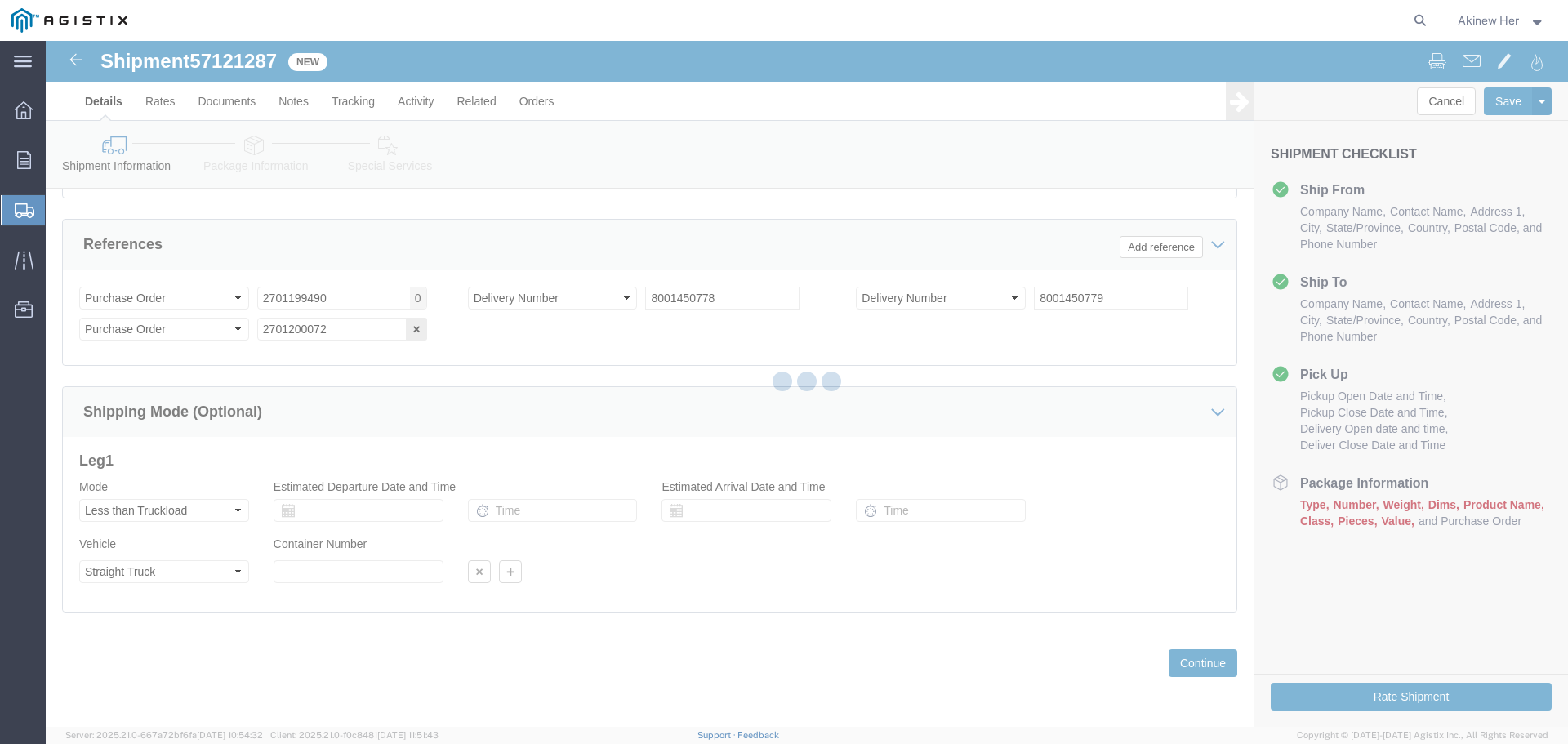
select select "21150"
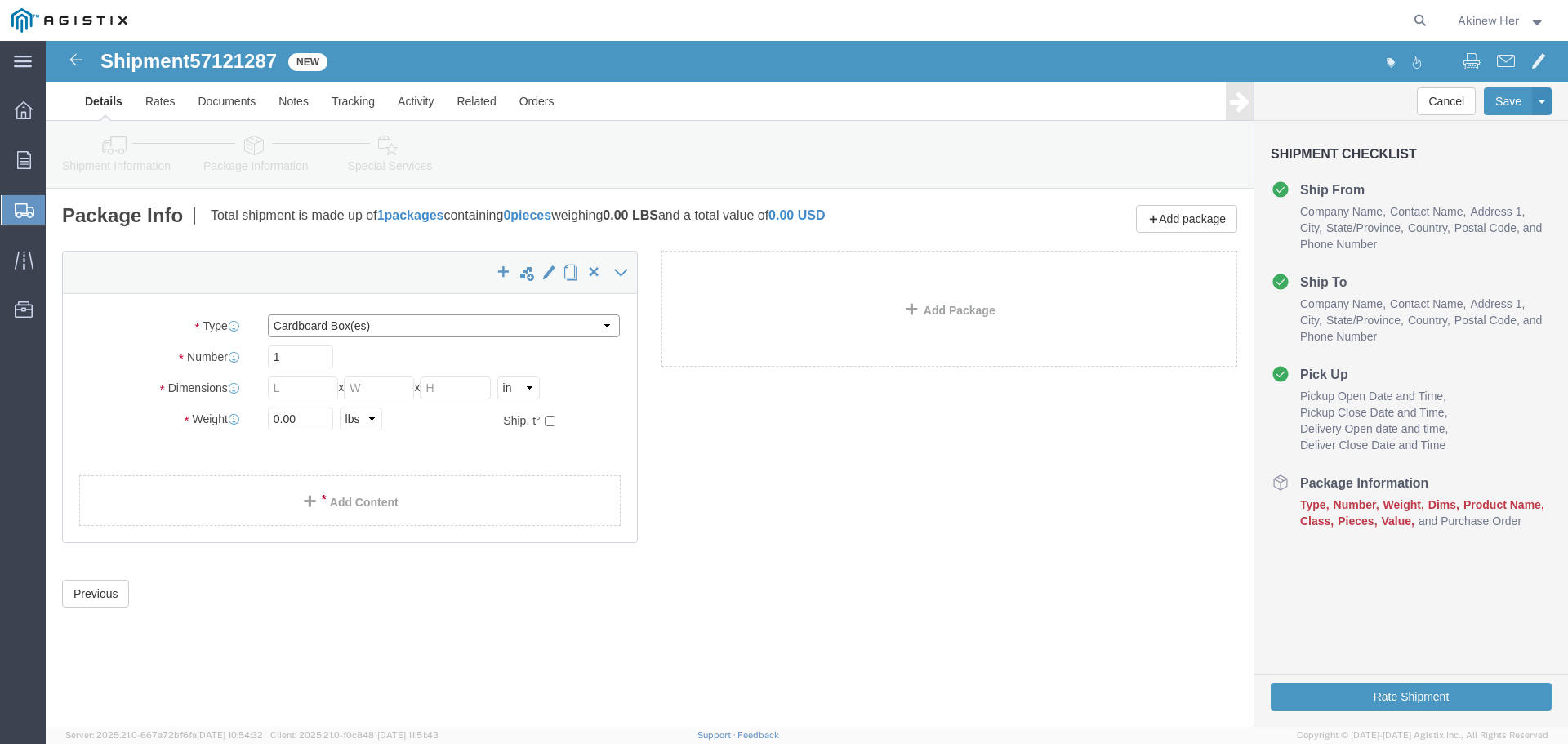
click select "Select Bulk Bundle(s) Cardboard Box(es) Carton(s) Crate(s) Drum(s) (Fiberboard)…"
select select "CRTN"
click select "Select Bulk Bundle(s) Cardboard Box(es) Carton(s) Crate(s) Drum(s) (Fiberboard)…"
click input "text"
click input "1"
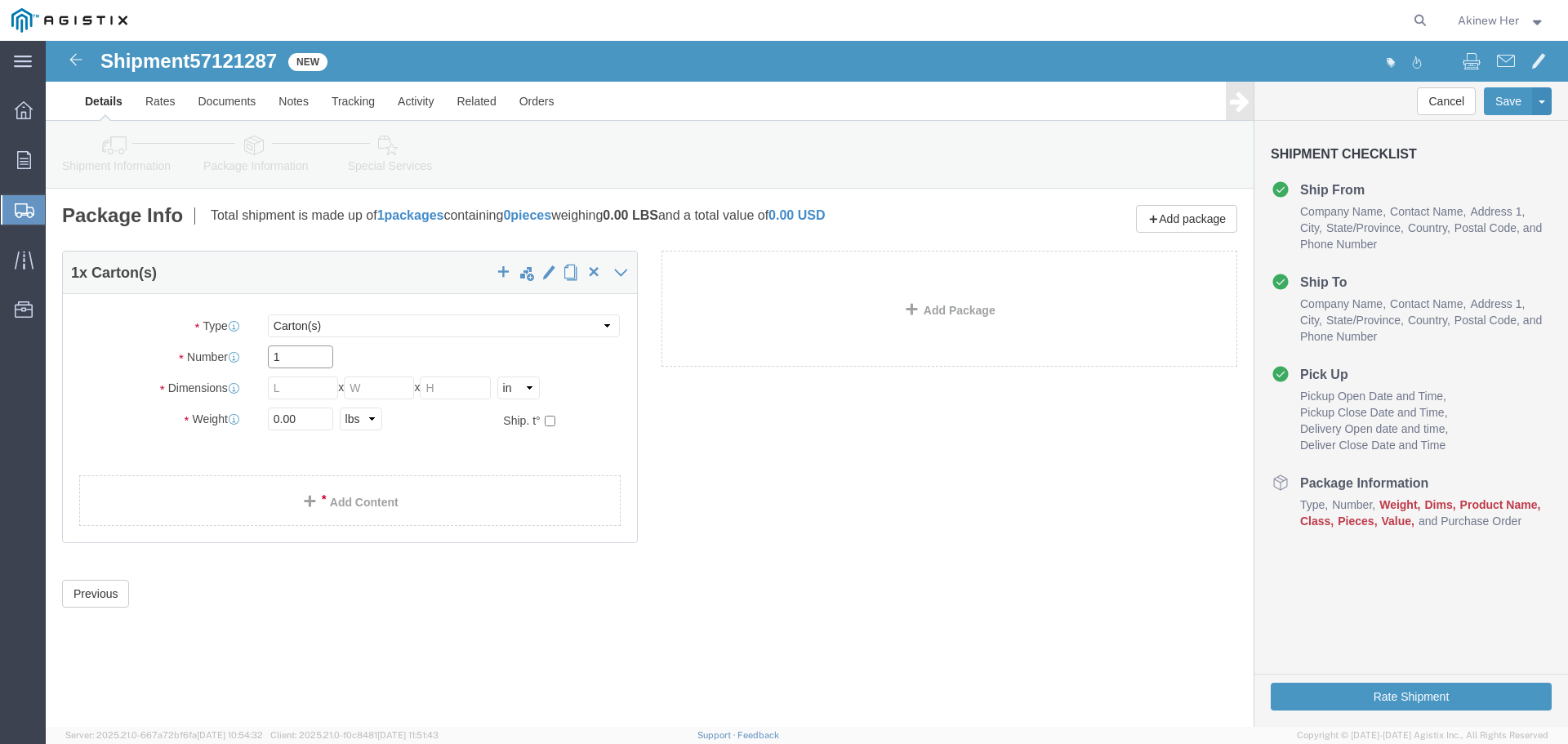
click input "1"
click input "text"
type input "262"
type input "5"
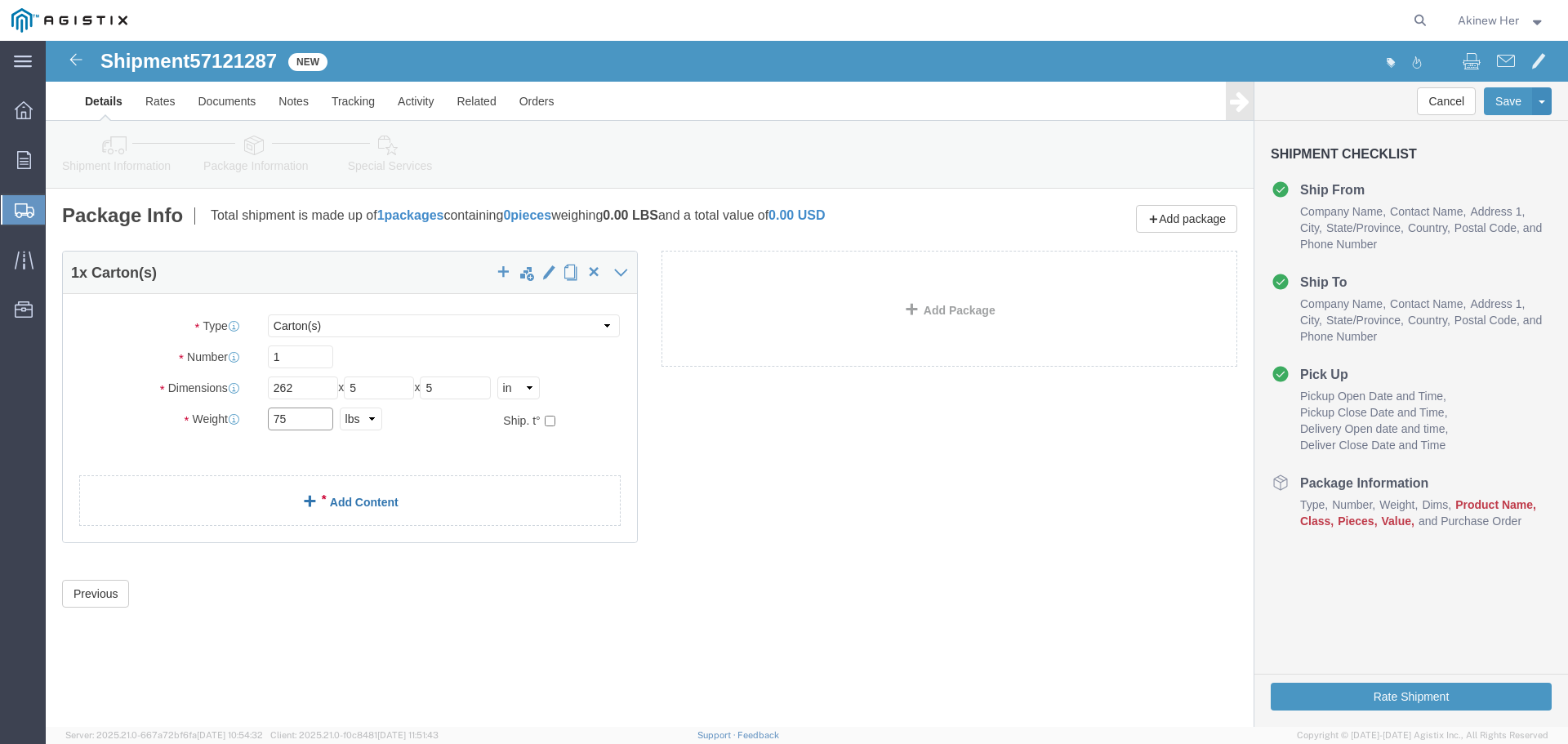
type input "75"
click link "Add Content"
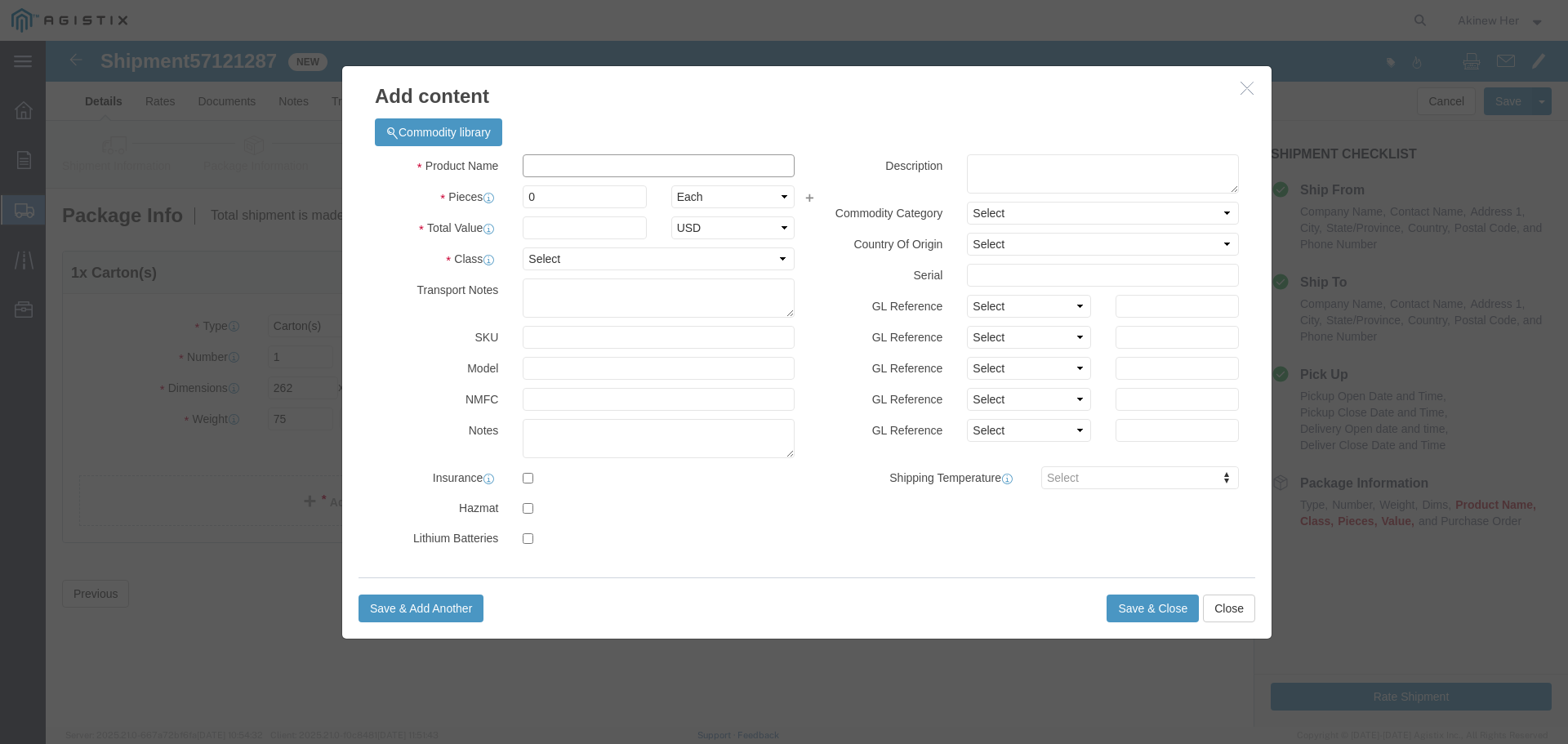
click input "text"
paste input "TELANT150F6-4"
type input "TELANT150F6-4"
type input "1"
type input "3024.51"
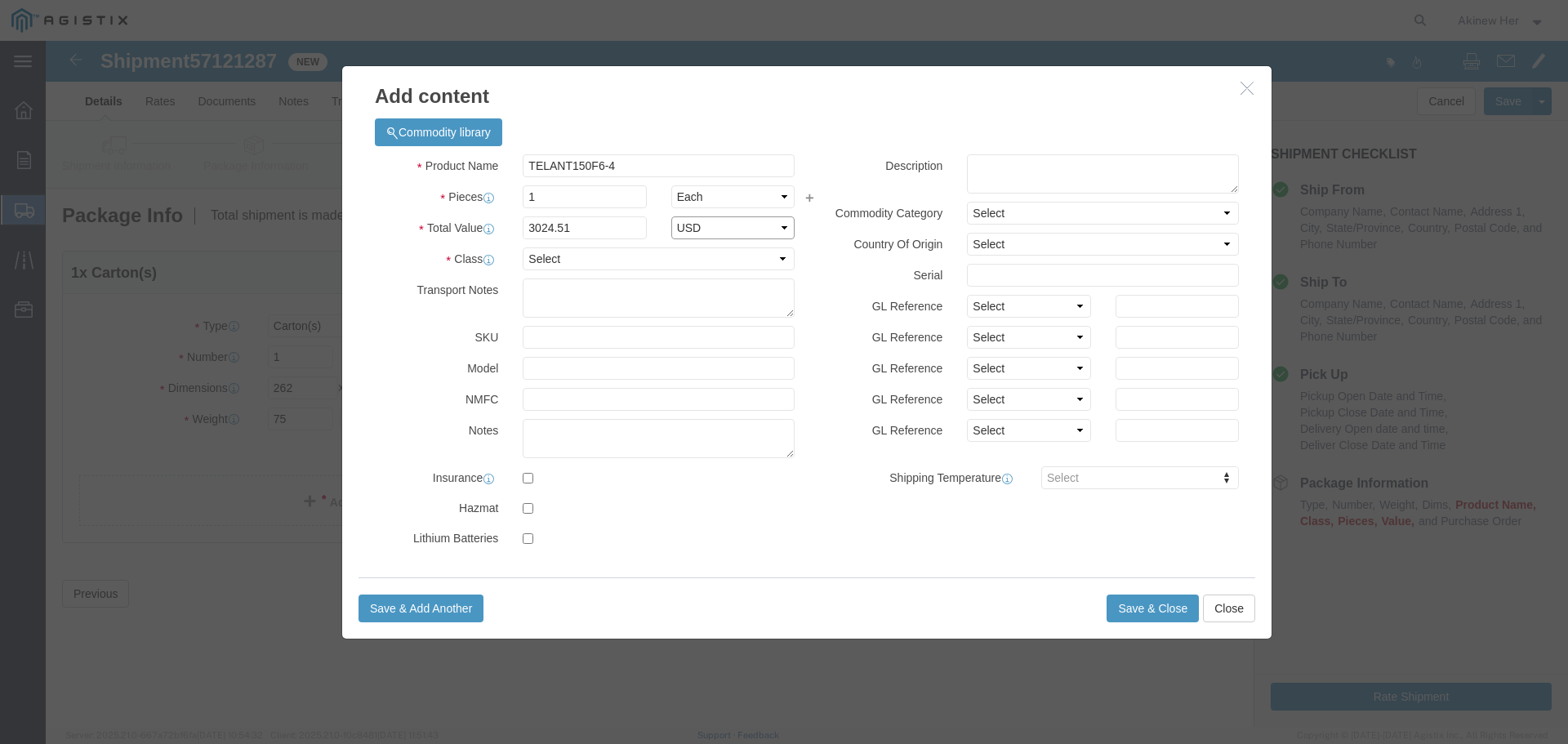
select select "USD"
select select "70"
click button "Save & Close"
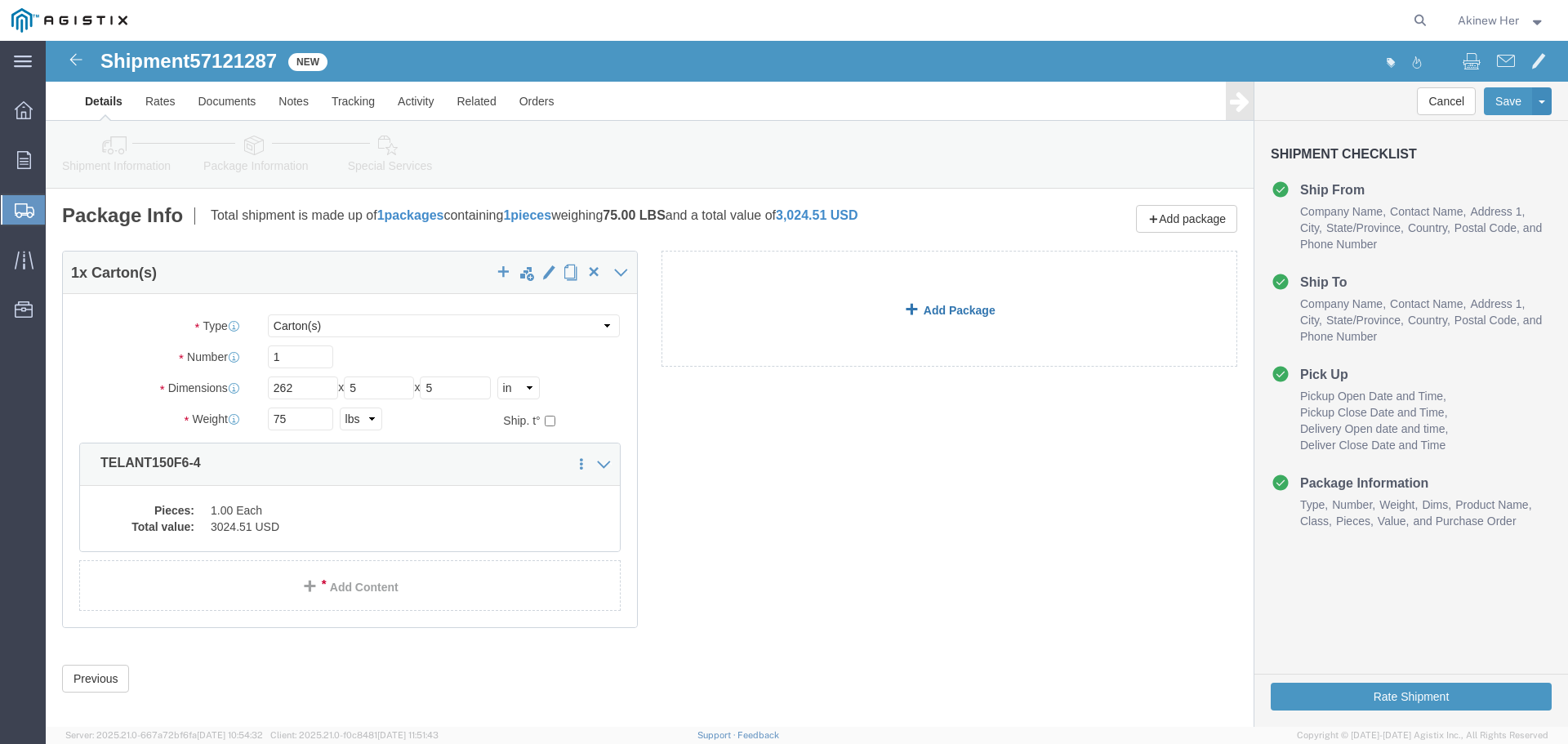
click span
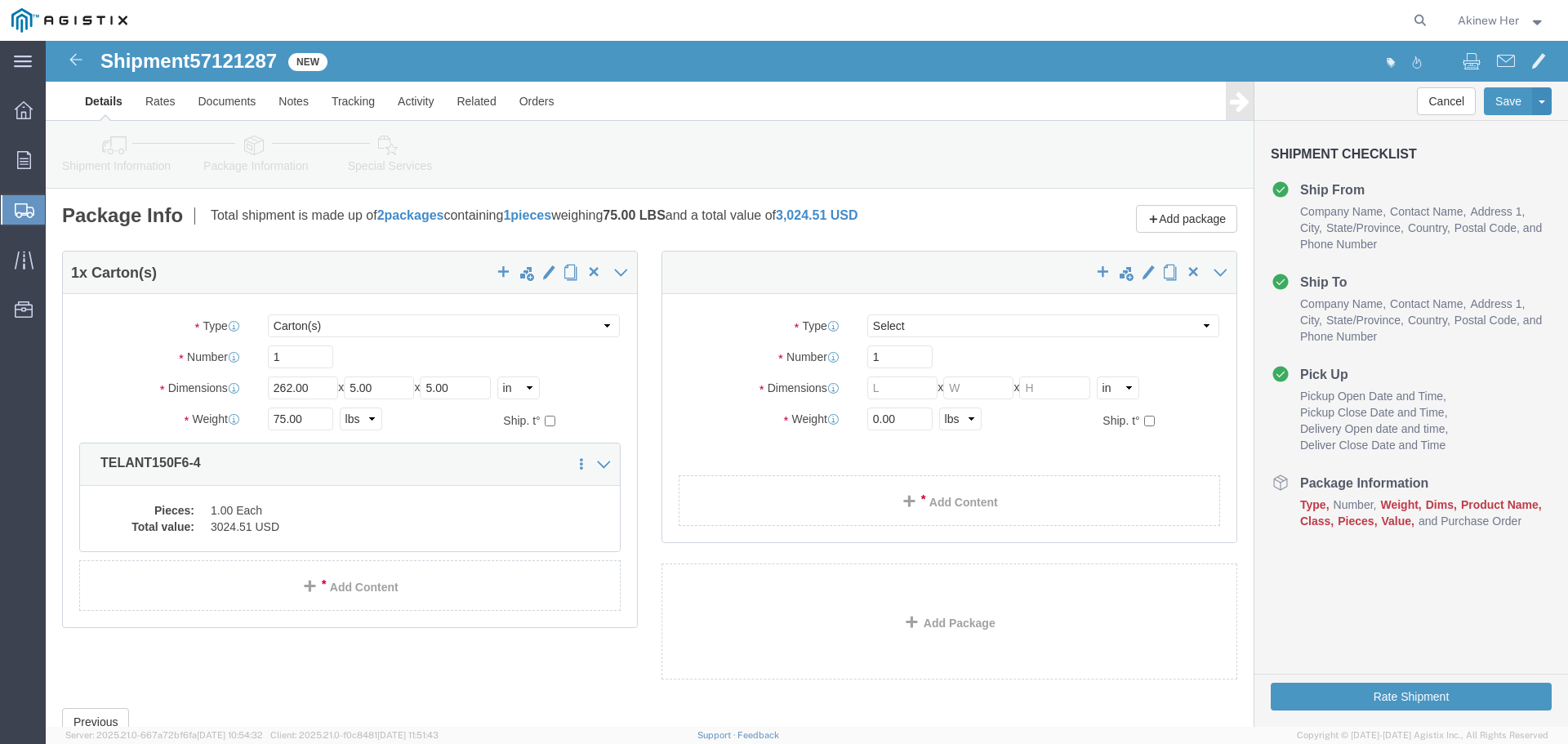
select select "CRTN"
click div "Package Type Select Bulk Bundle(s) Cardboard Box(es) Carton(s) Crate(s) Drum(s)…"
click select "Select Bulk Bundle(s) Cardboard Box(es) Carton(s) Crate(s) Drum(s) (Fiberboard)…"
select select "CRTN"
click select "Select Bulk Bundle(s) Cardboard Box(es) Carton(s) Crate(s) Drum(s) (Fiberboard)…"
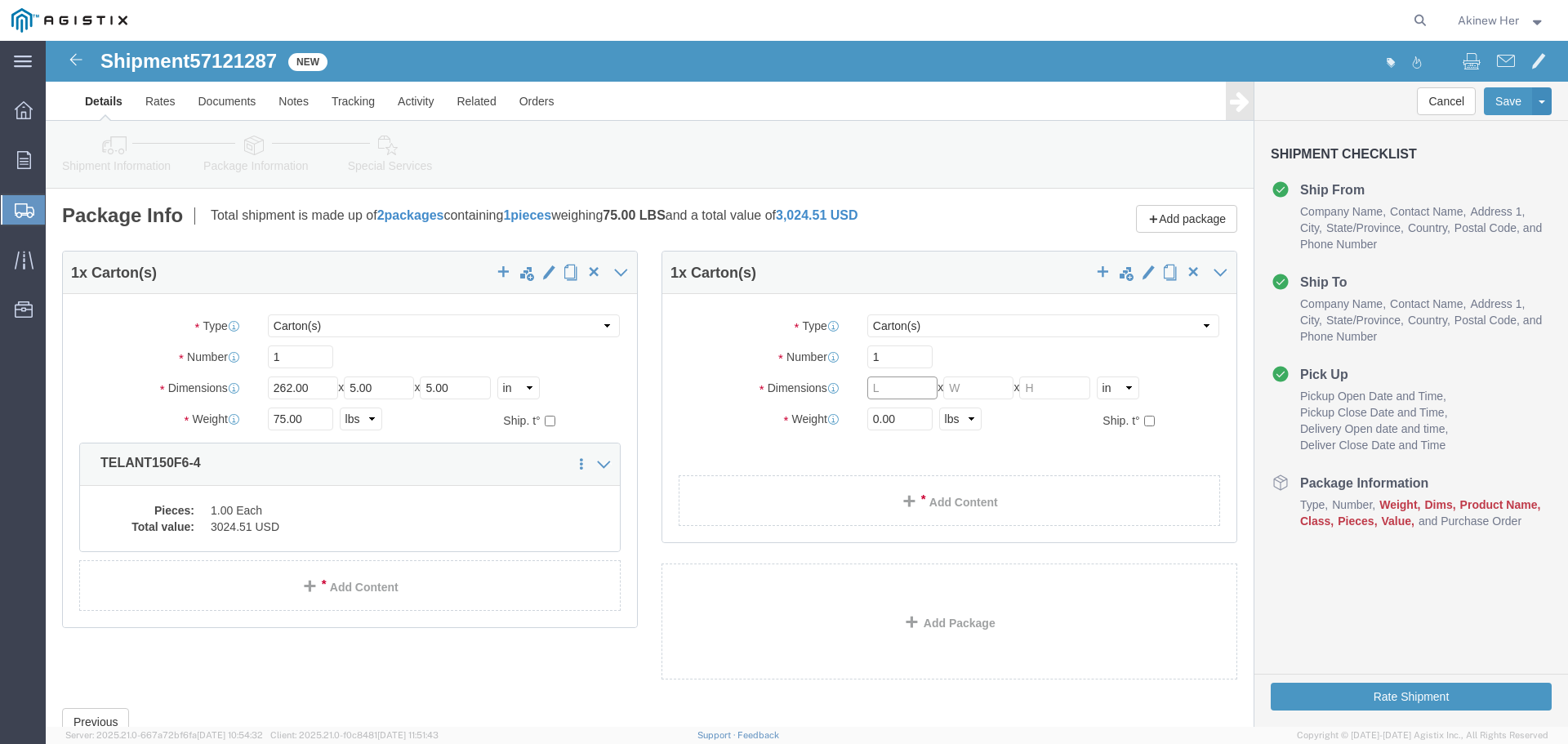
click input "text"
type input "262"
type input "5"
type input "75"
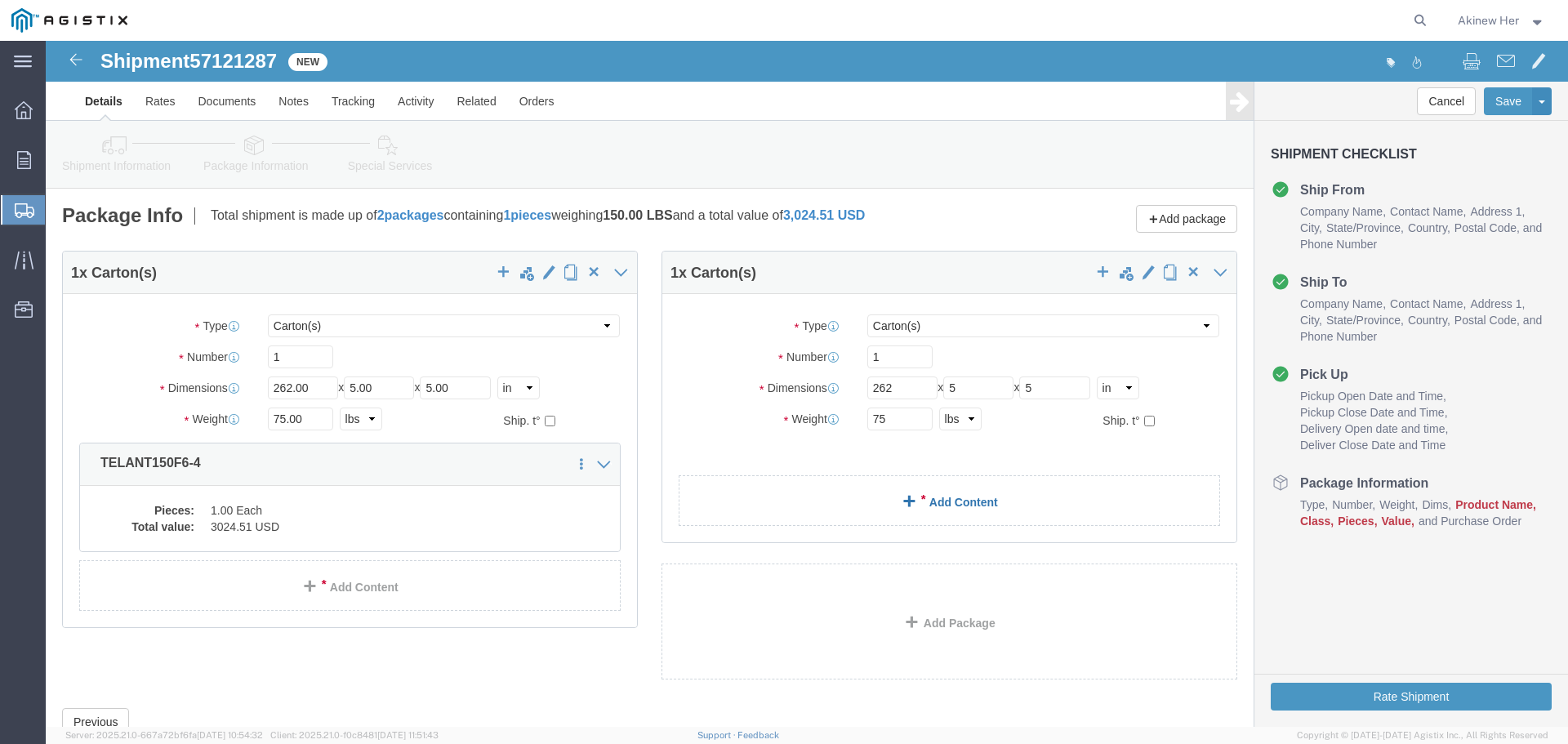
click link "Add Content"
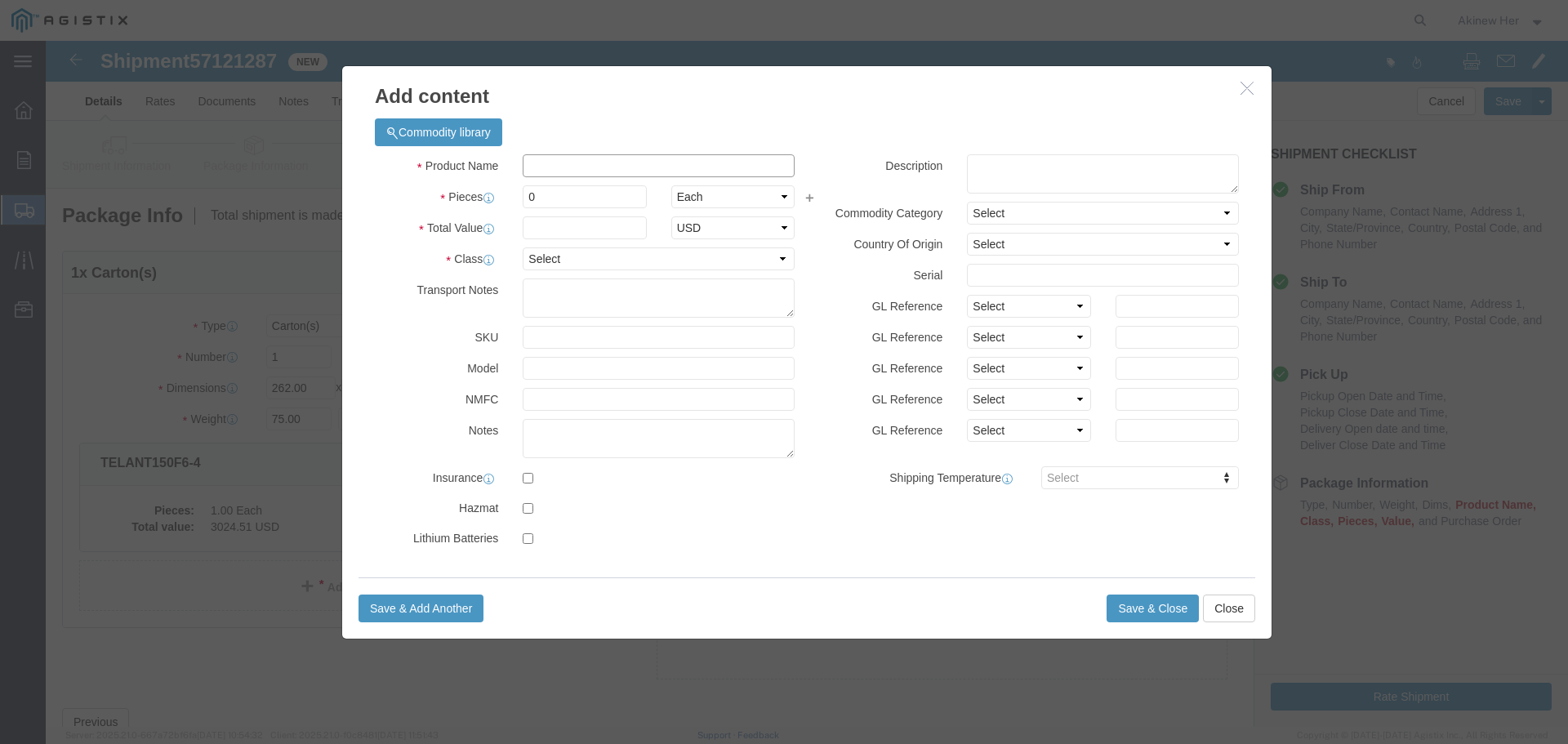
click input "text"
paste input "TELANT150F6-4"
type input "TELANT150F6-4"
type input "1"
type input "3024.51"
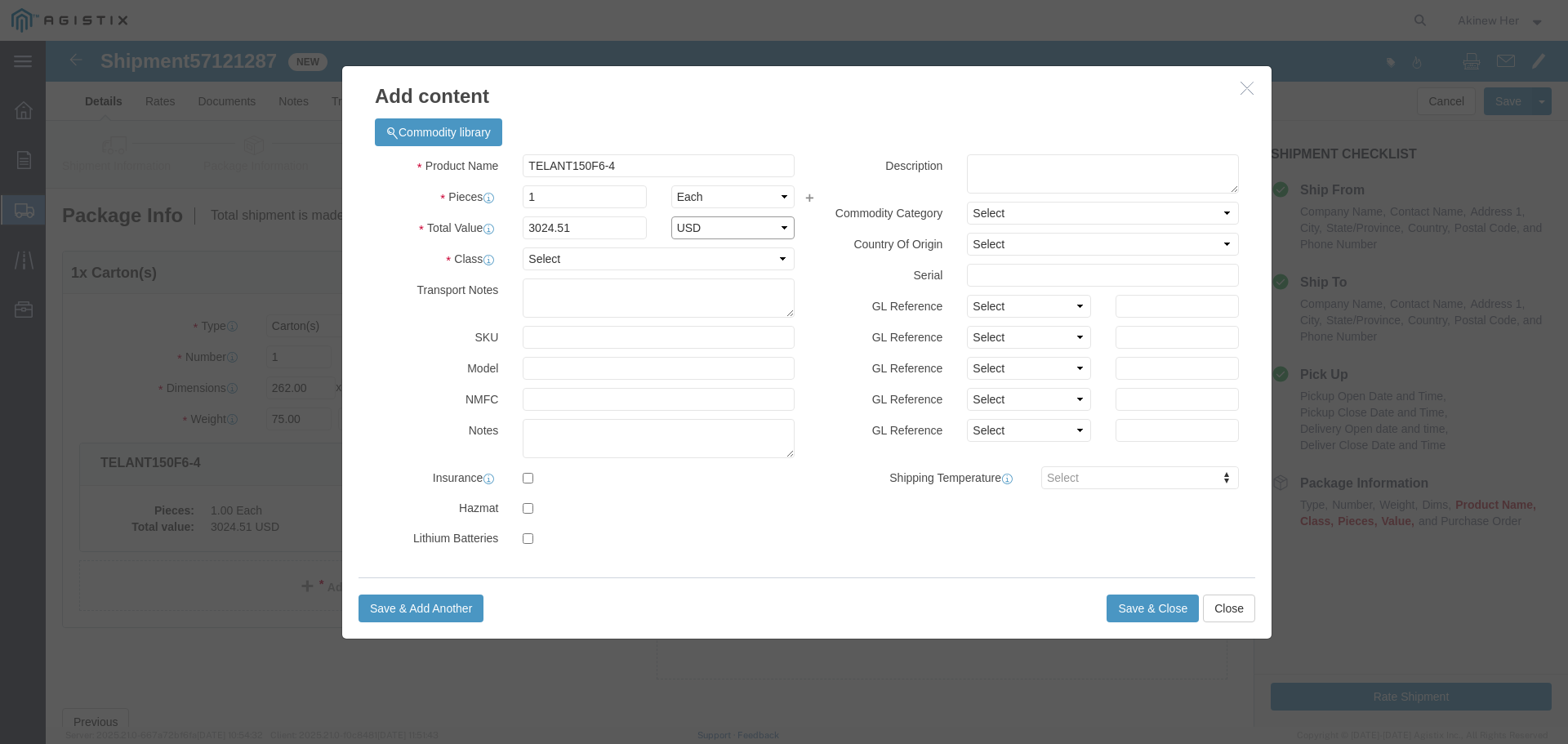
select select "USD"
select select "70"
click button "Save & Close"
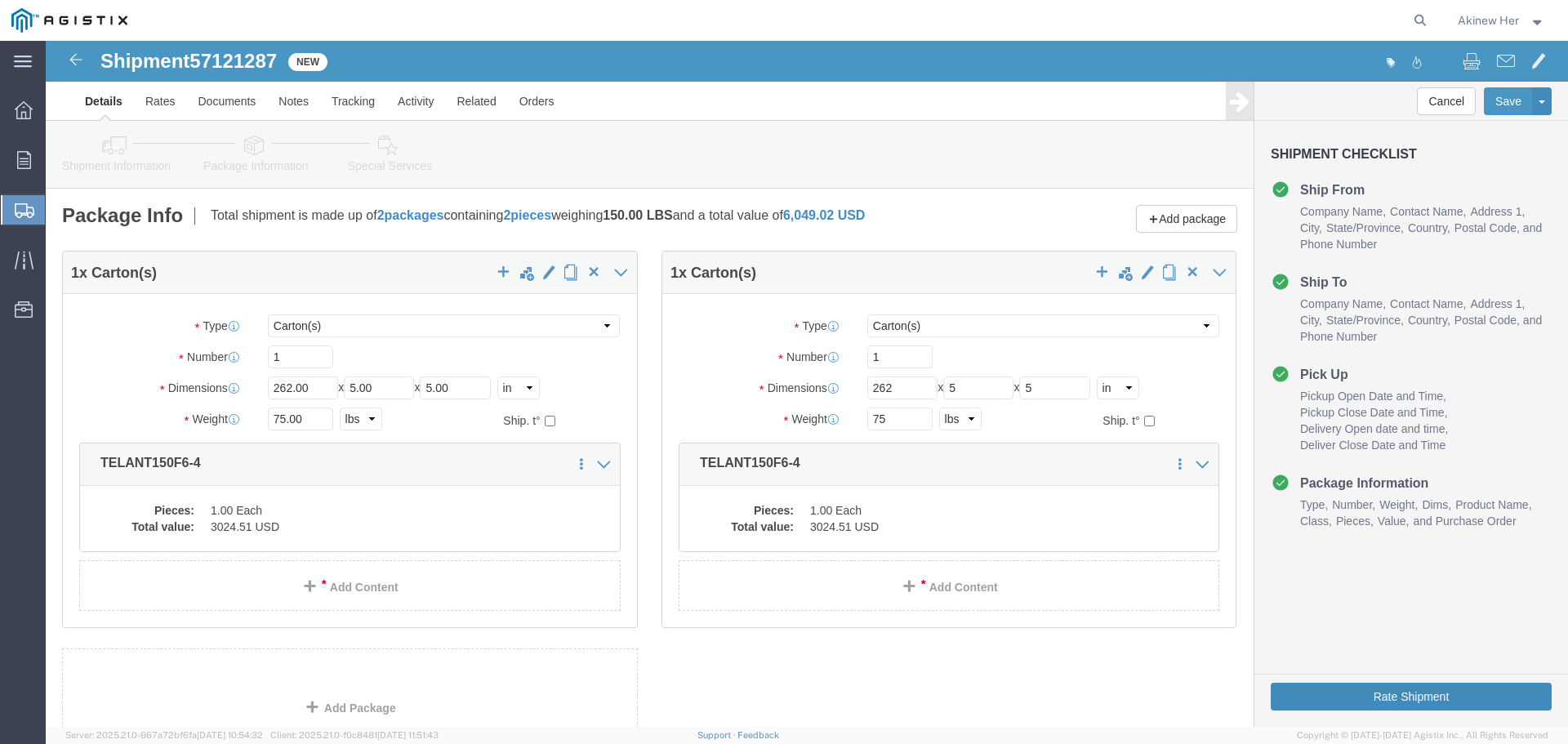
click button "Rate Shipment"
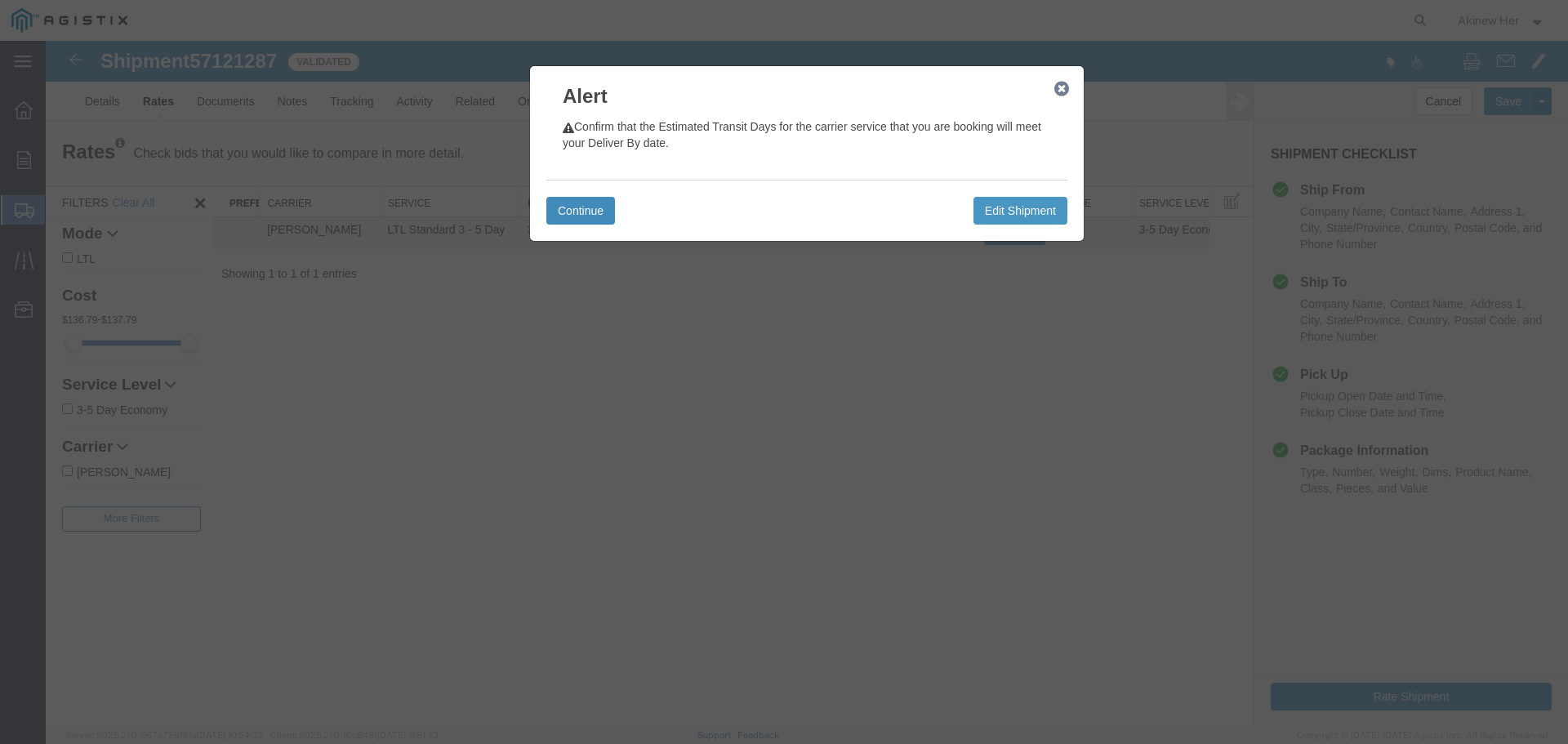
click at [566, 201] on button "Continue" at bounding box center [581, 210] width 69 height 28
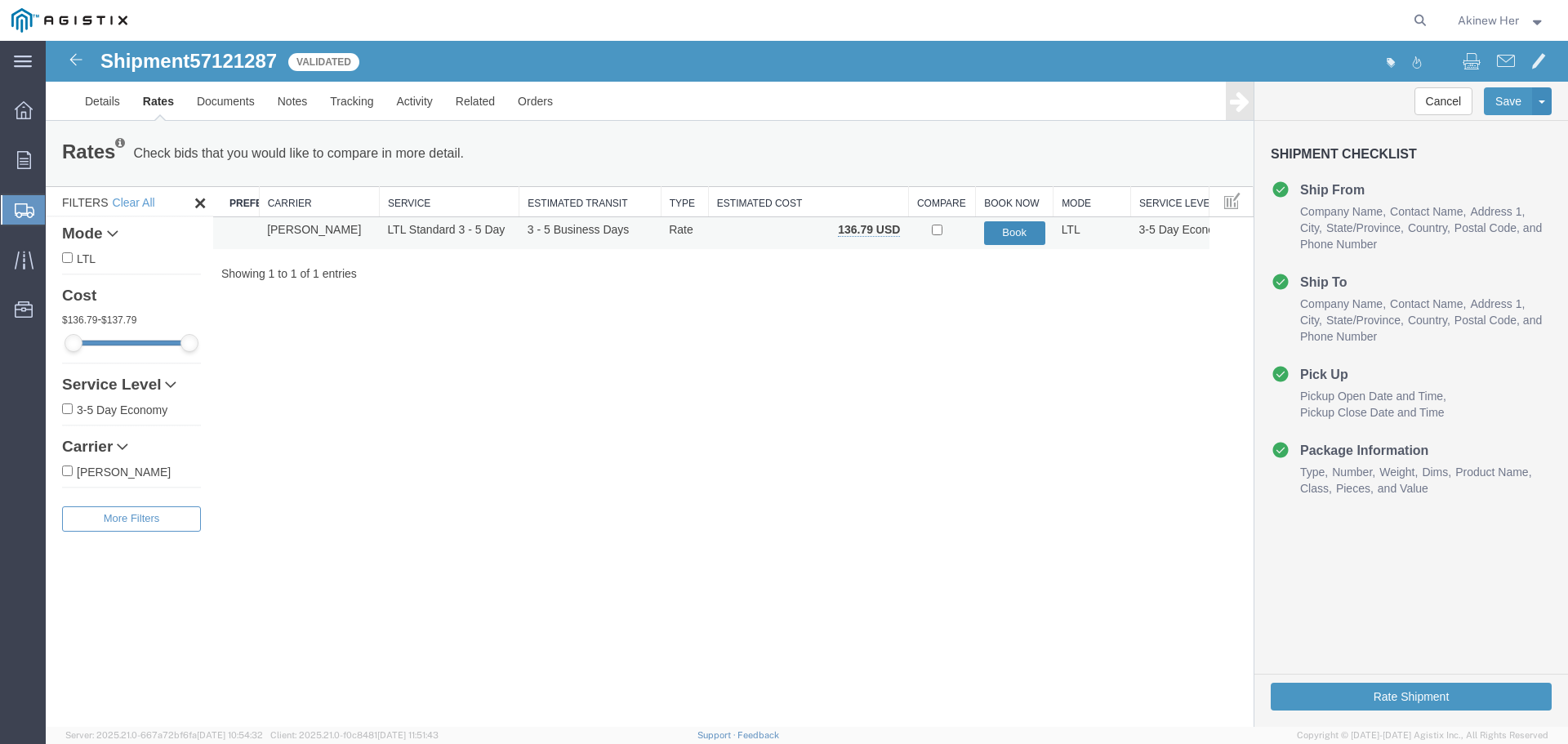
click at [1007, 235] on button "Book" at bounding box center [1015, 233] width 61 height 23
